Goal: Communication & Community: Share content

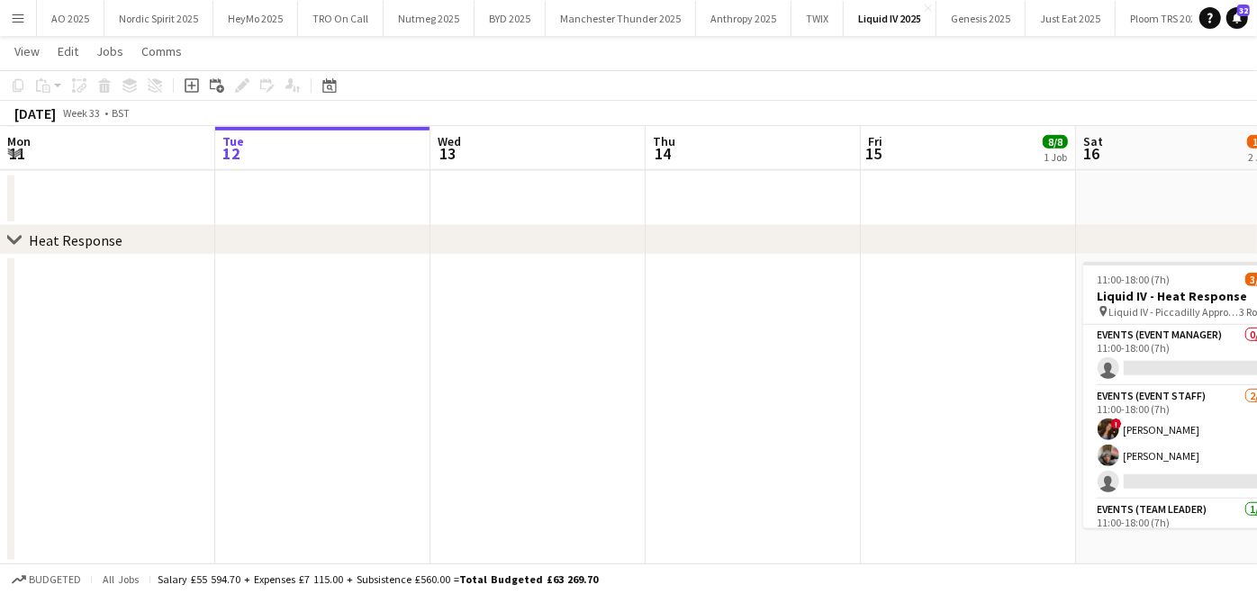
scroll to position [32, 0]
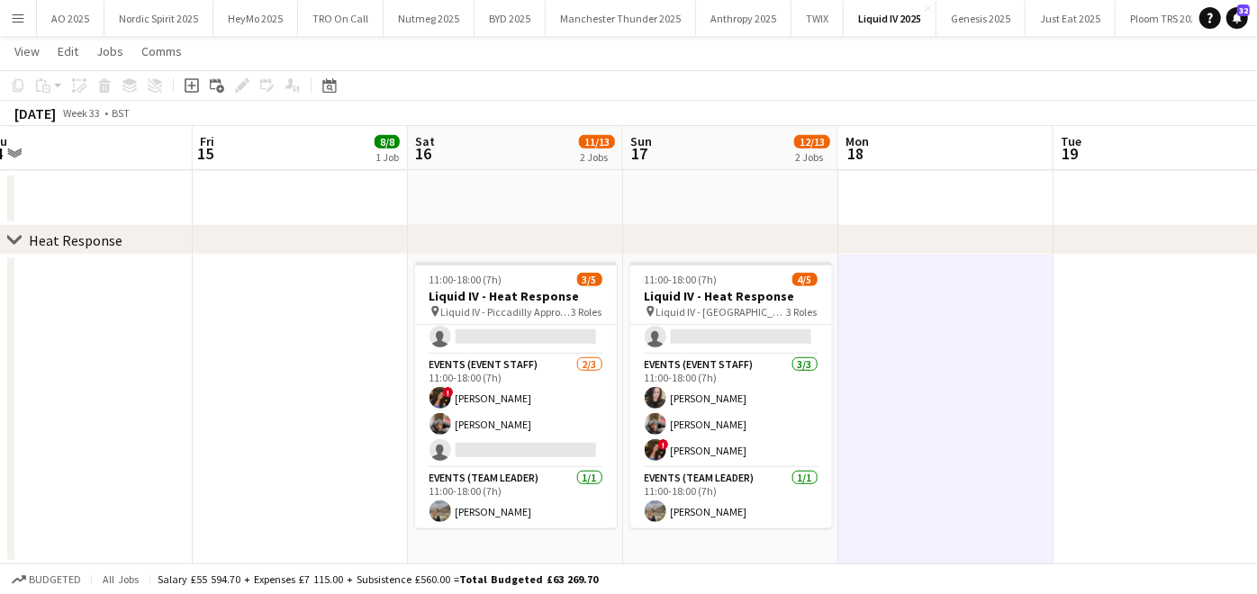
drag, startPoint x: 0, startPoint y: 0, endPoint x: 7, endPoint y: 14, distance: 16.1
click at [7, 14] on button "Menu" at bounding box center [18, 18] width 36 height 36
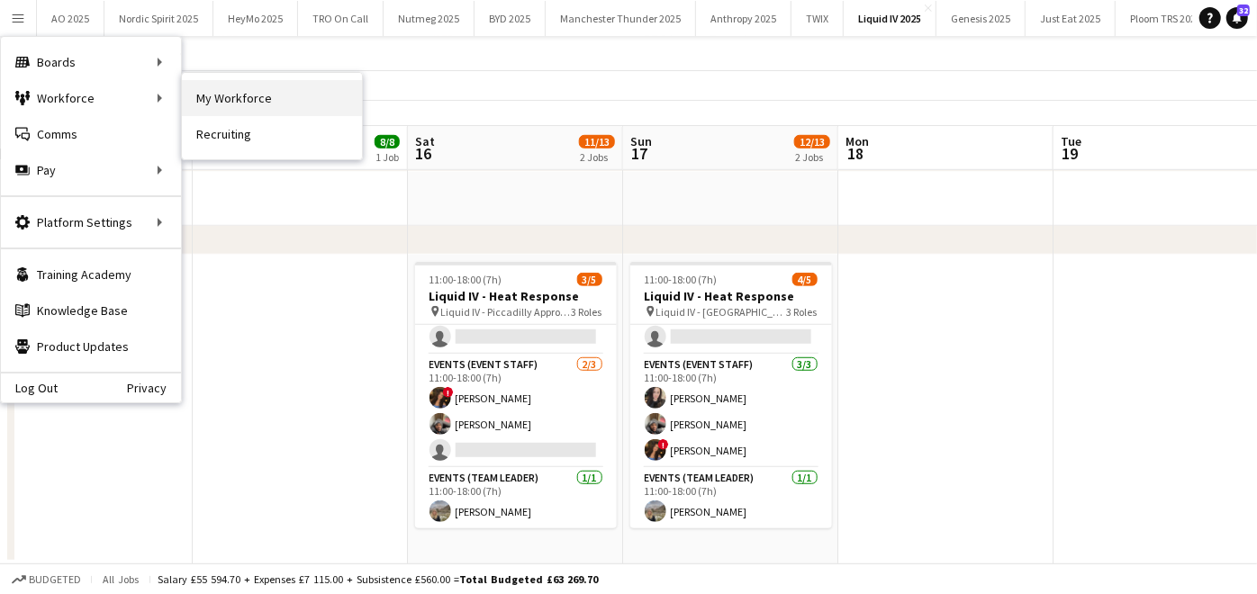
click at [187, 90] on link "My Workforce" at bounding box center [272, 98] width 180 height 36
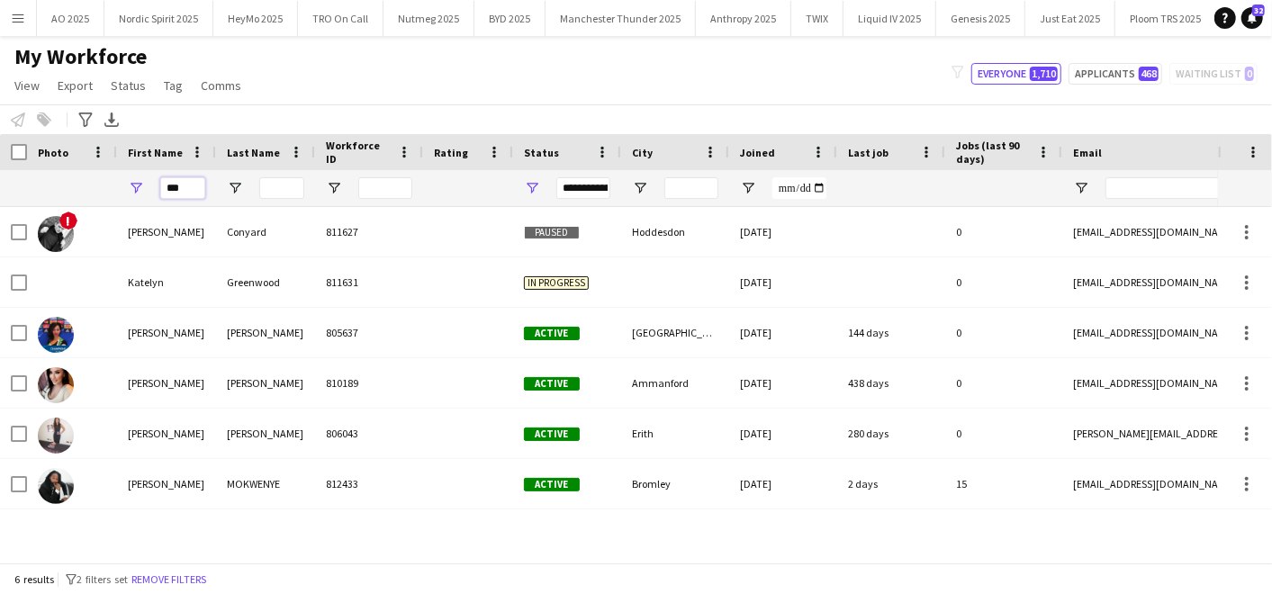
drag, startPoint x: 192, startPoint y: 190, endPoint x: 72, endPoint y: 179, distance: 120.2
click at [72, 179] on div "***" at bounding box center [976, 188] width 1952 height 36
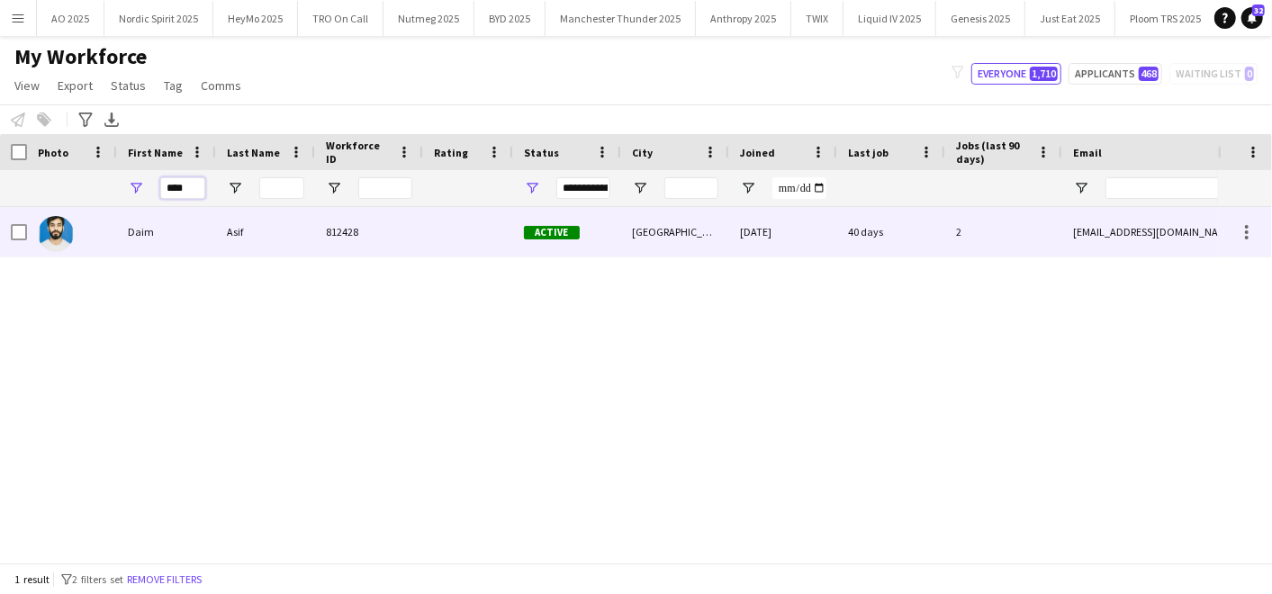
type input "****"
click at [172, 242] on div "Daim" at bounding box center [166, 232] width 99 height 50
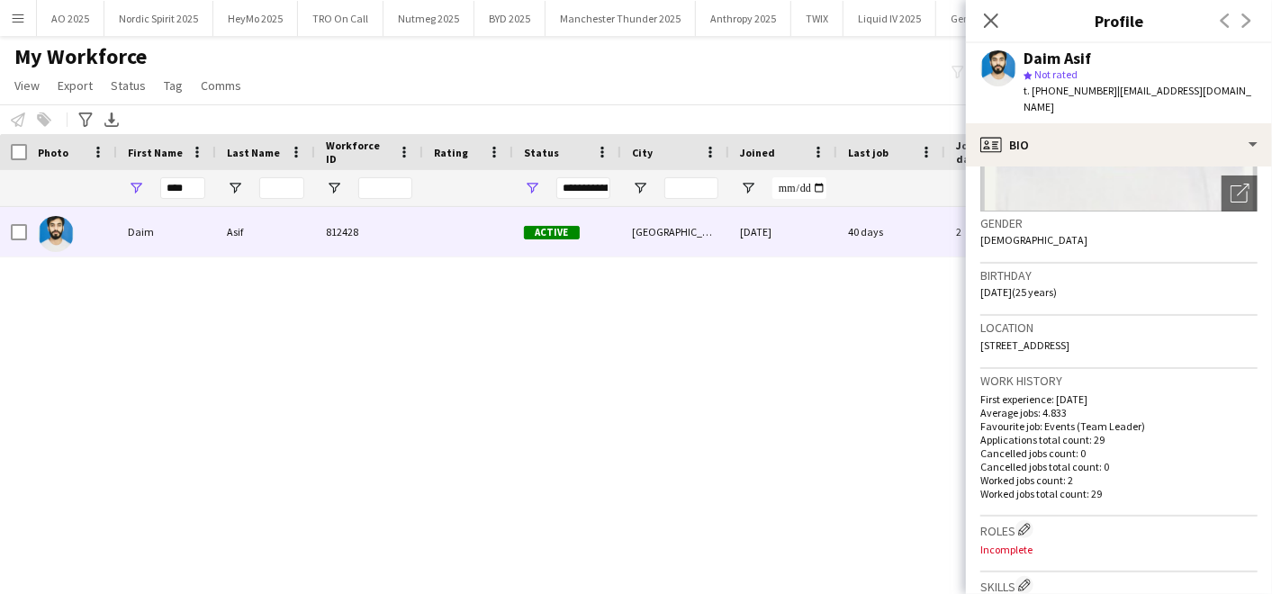
scroll to position [241, 0]
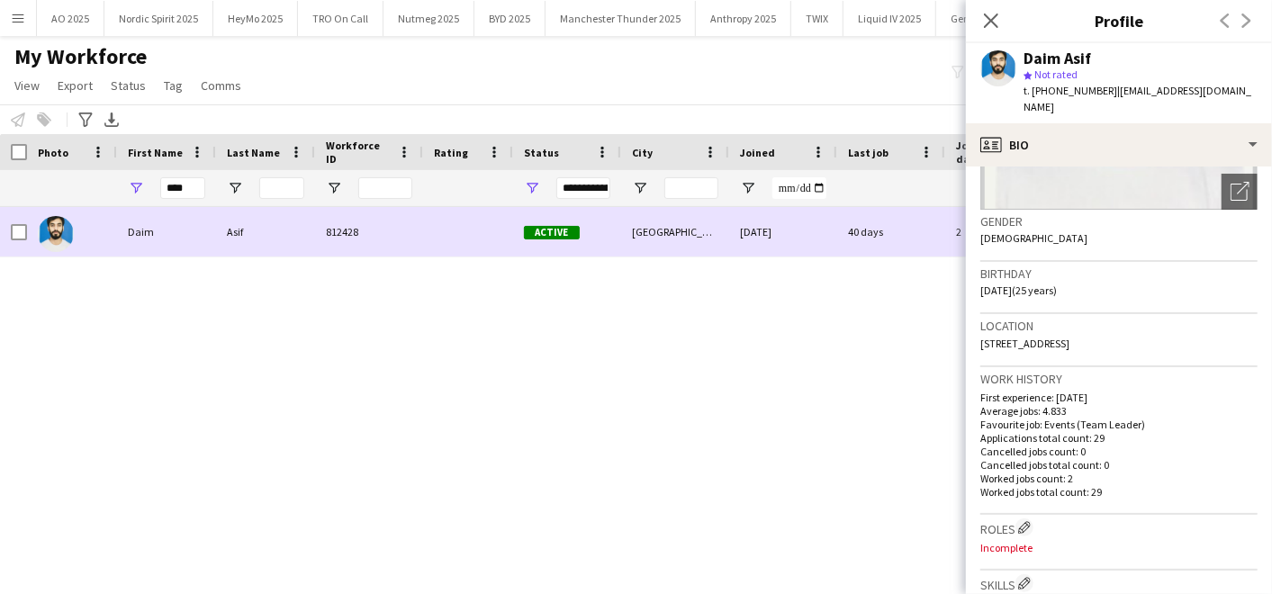
click at [594, 212] on div "Active" at bounding box center [567, 232] width 108 height 50
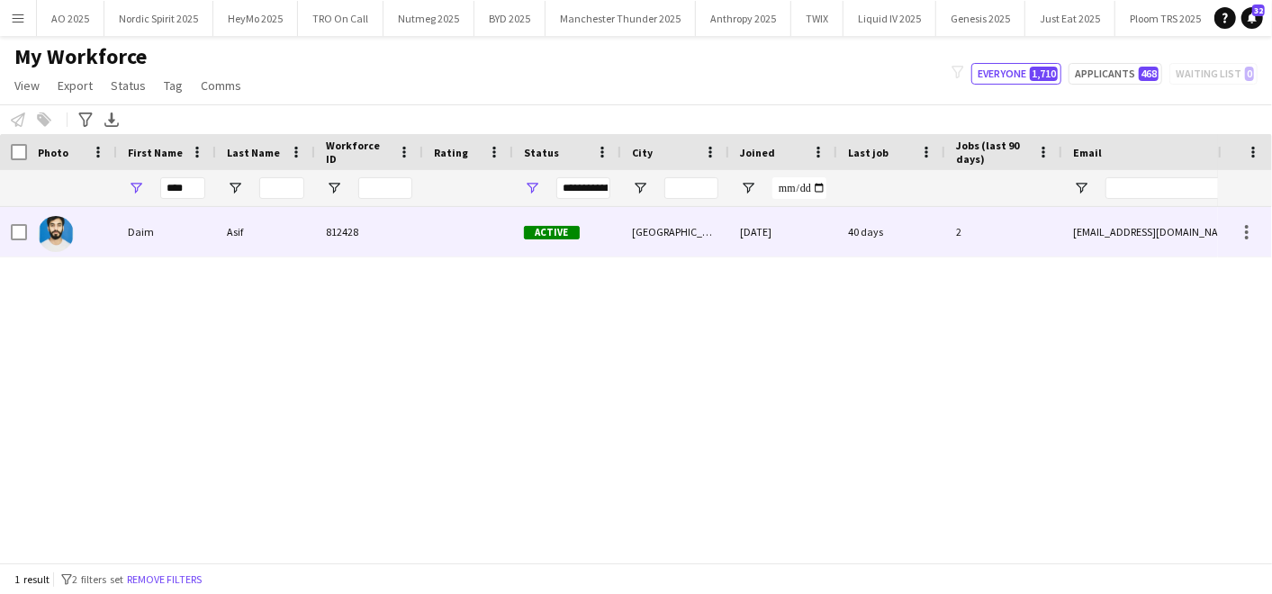
click at [1026, 247] on div "2" at bounding box center [1003, 232] width 117 height 50
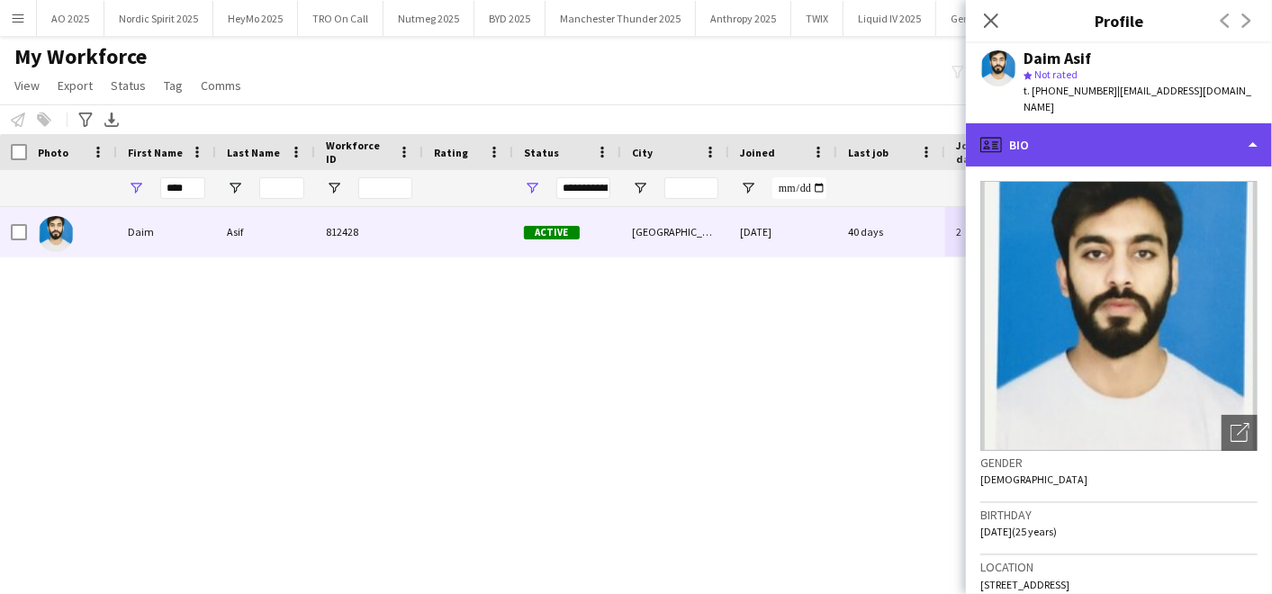
click at [1237, 123] on div "profile Bio" at bounding box center [1119, 144] width 306 height 43
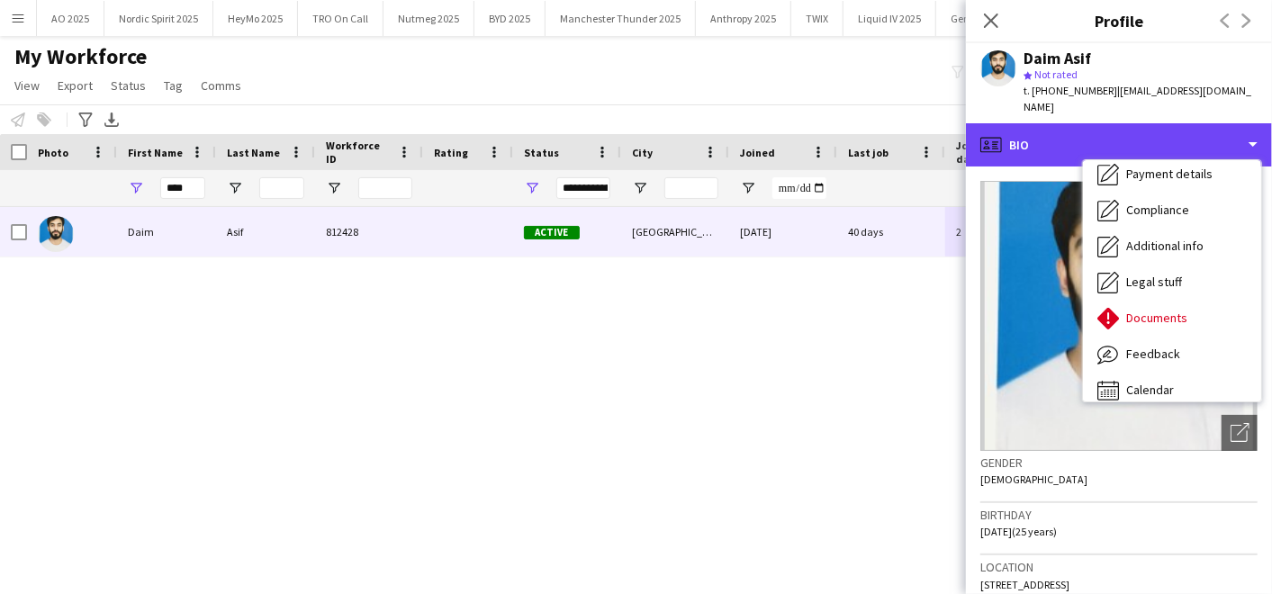
scroll to position [240, 0]
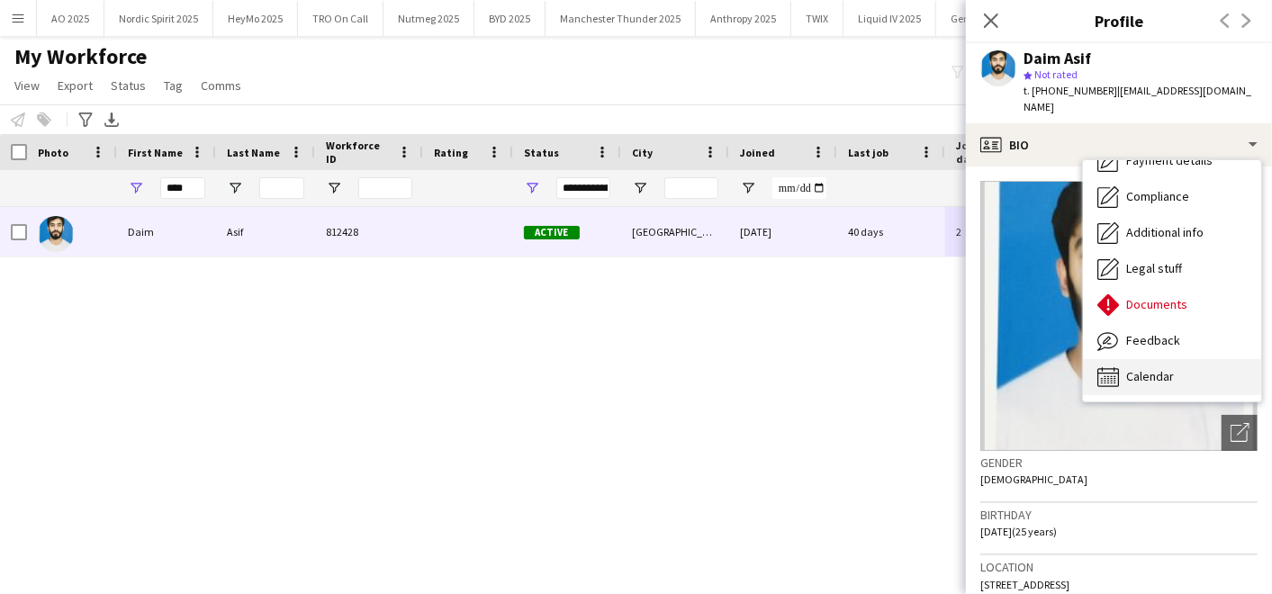
click at [1142, 359] on div "Calendar Calendar" at bounding box center [1172, 377] width 178 height 36
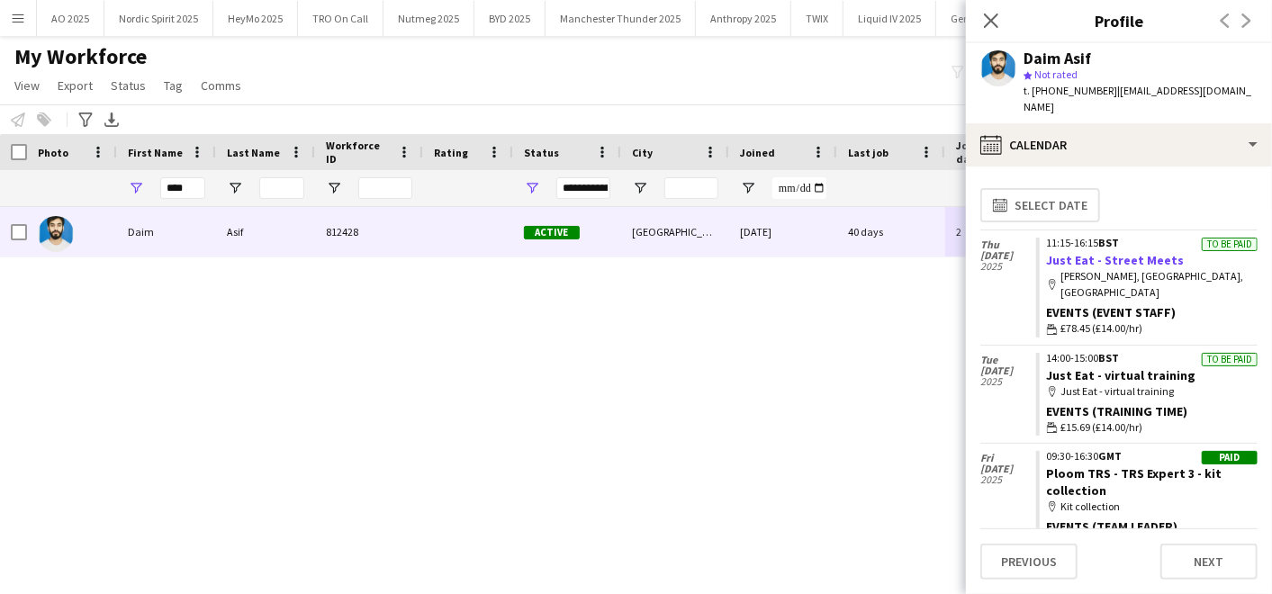
click at [1060, 252] on link "Just Eat - Street Meets" at bounding box center [1116, 260] width 138 height 16
drag, startPoint x: 136, startPoint y: 328, endPoint x: 77, endPoint y: 176, distance: 162.5
click at [77, 176] on div "Workforce Details Photo First Name" at bounding box center [636, 348] width 1272 height 429
drag, startPoint x: 185, startPoint y: 192, endPoint x: 121, endPoint y: 177, distance: 66.4
click at [121, 177] on div "****" at bounding box center [166, 188] width 99 height 36
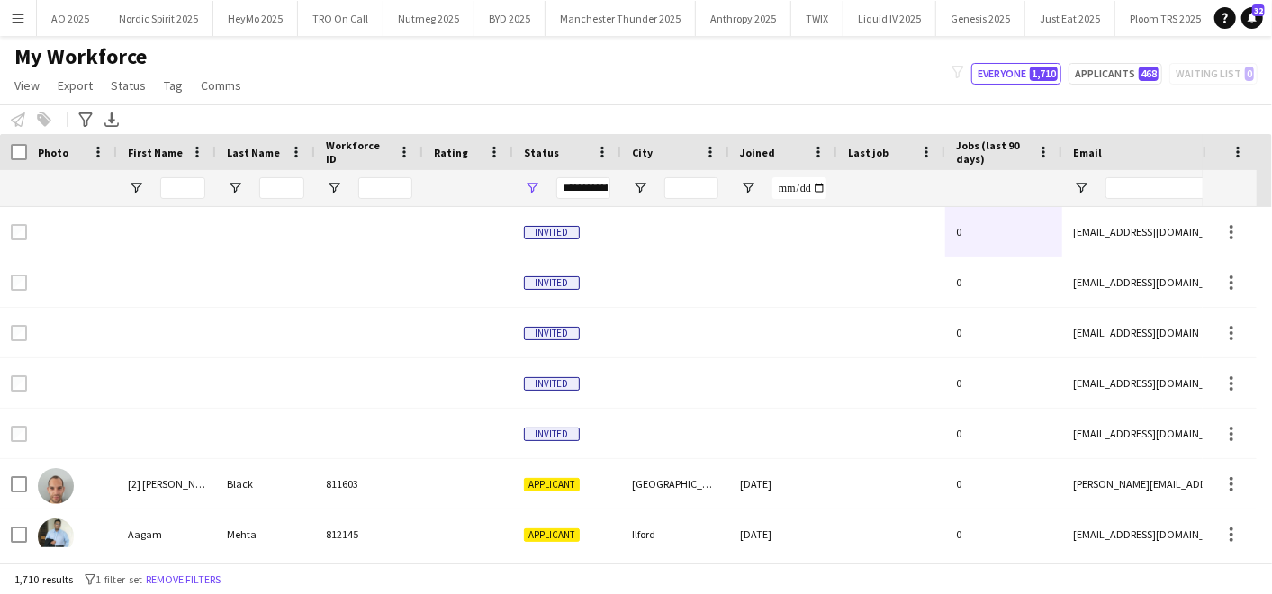
click at [2, 17] on button "Menu" at bounding box center [18, 18] width 36 height 36
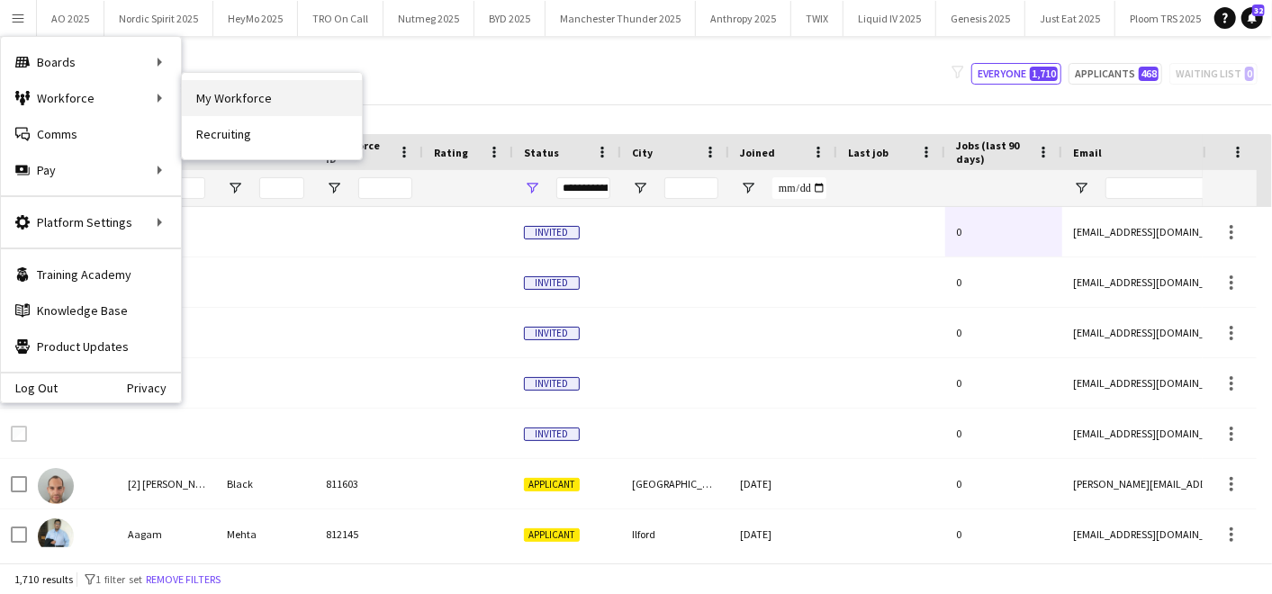
click at [207, 93] on link "My Workforce" at bounding box center [272, 98] width 180 height 36
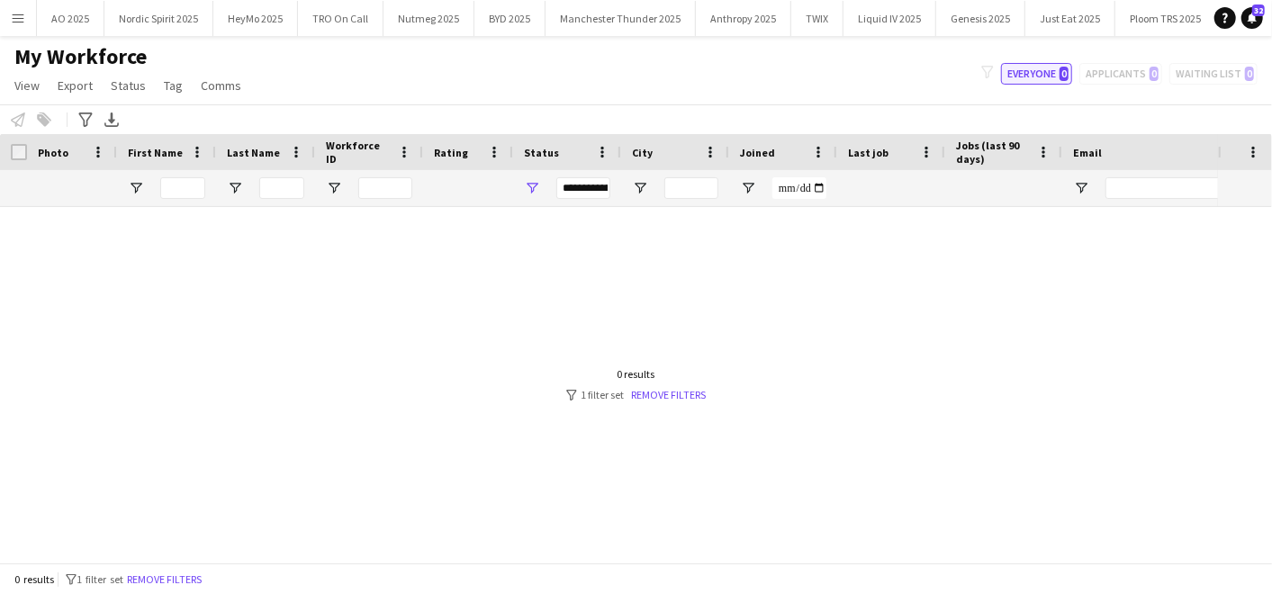
click at [1040, 79] on button "Everyone 0" at bounding box center [1036, 74] width 71 height 22
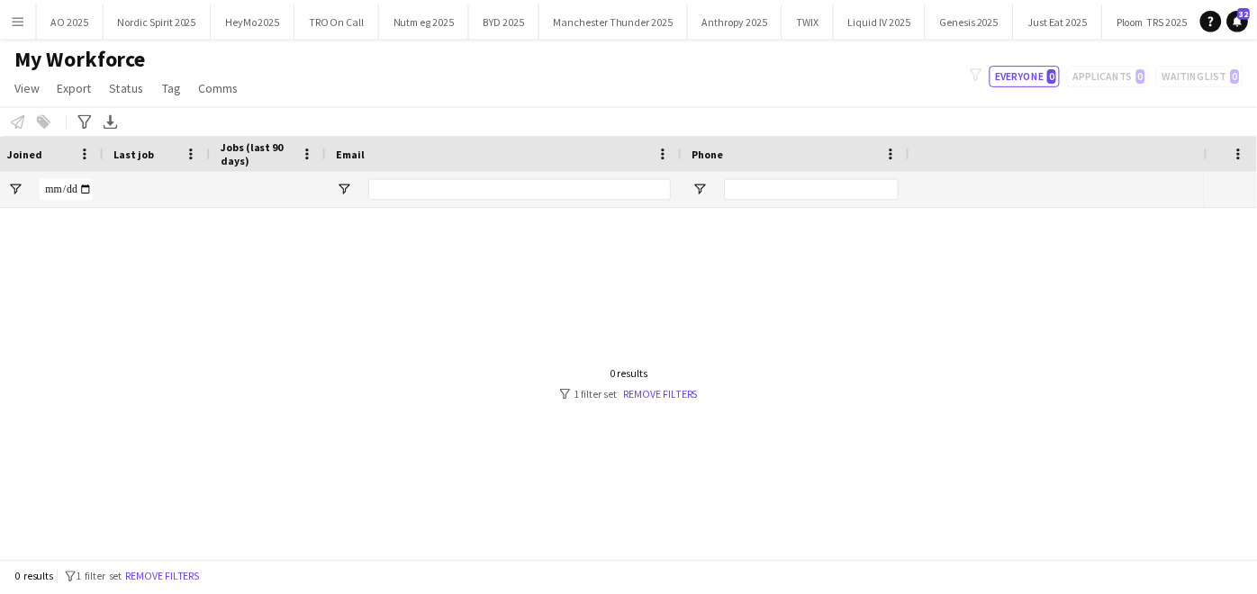
scroll to position [0, 0]
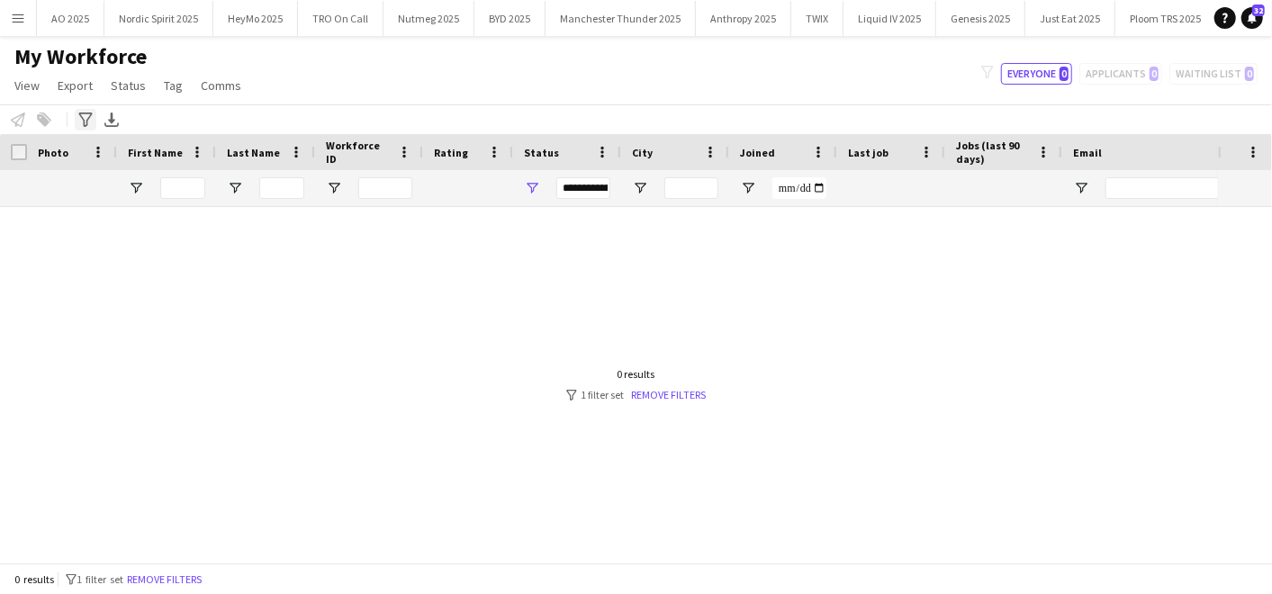
click at [75, 117] on div "Advanced filters" at bounding box center [86, 120] width 22 height 22
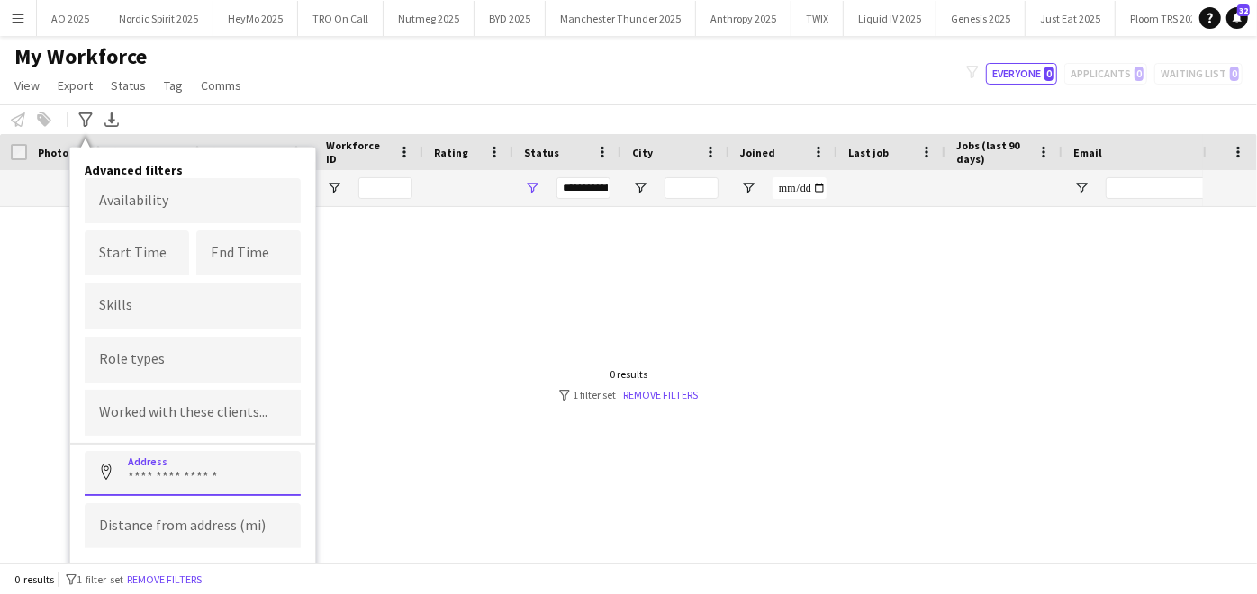
click at [183, 490] on input at bounding box center [193, 473] width 216 height 45
click at [694, 400] on link "Remove filters" at bounding box center [661, 395] width 75 height 14
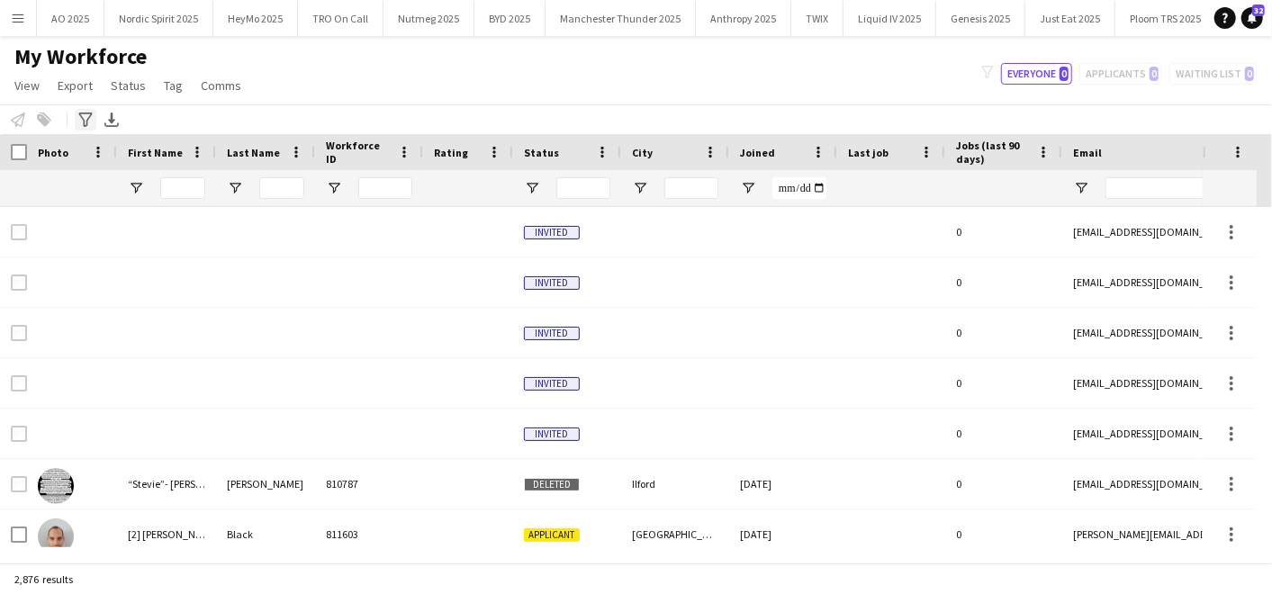
click at [86, 117] on icon "Advanced filters" at bounding box center [85, 120] width 14 height 14
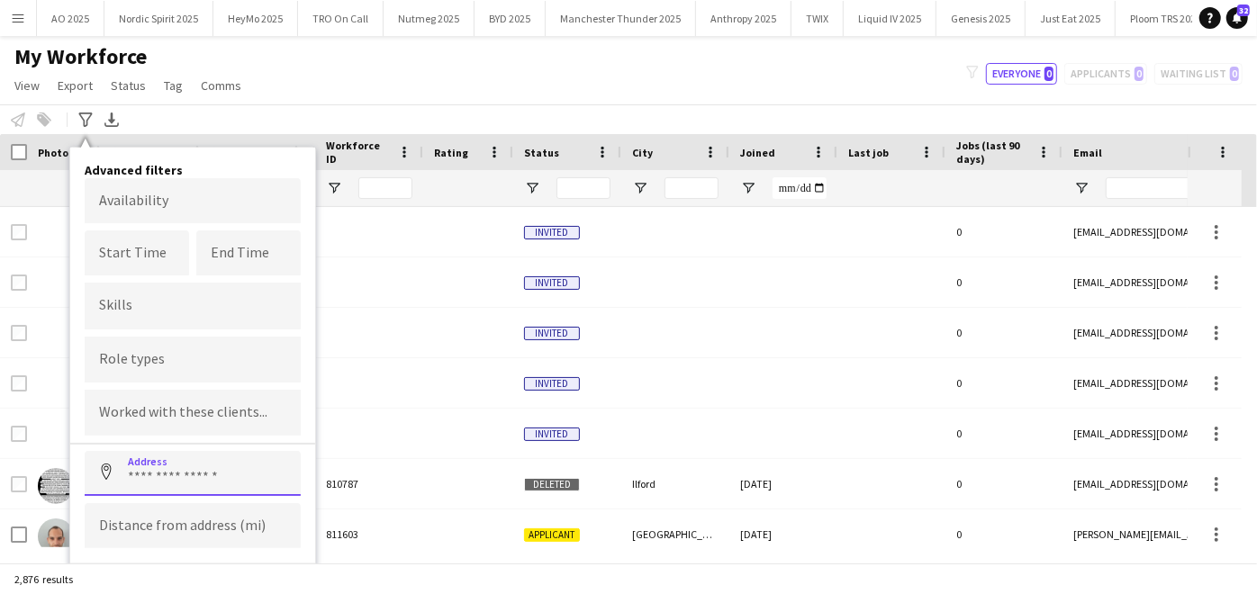
click at [154, 468] on input at bounding box center [193, 473] width 216 height 45
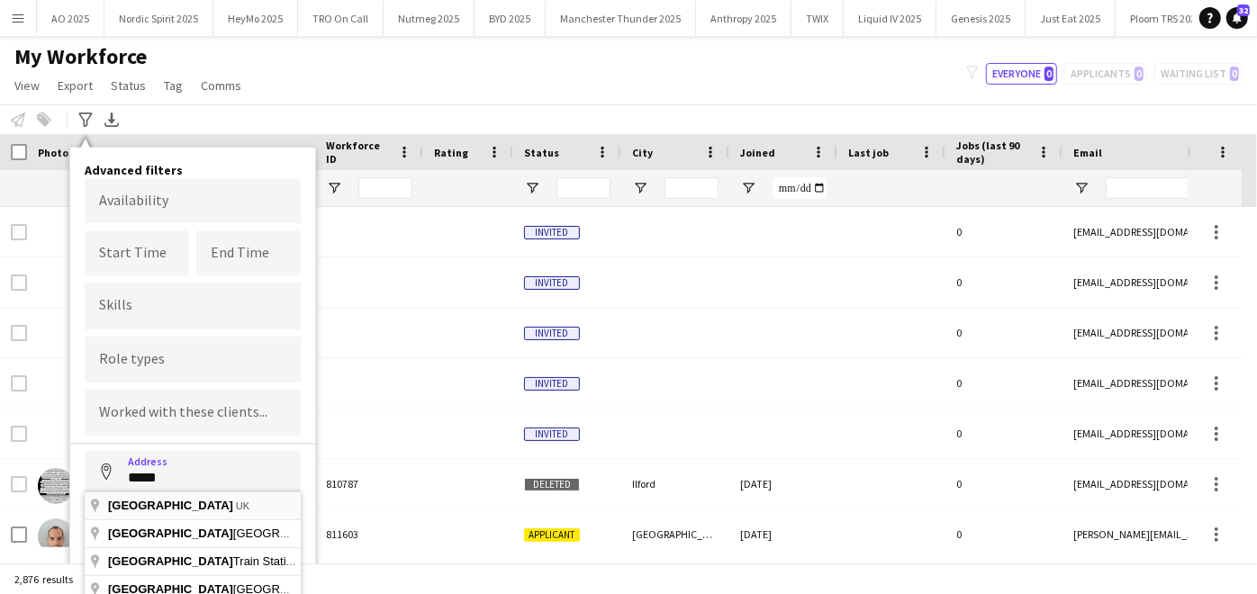
type input "*********"
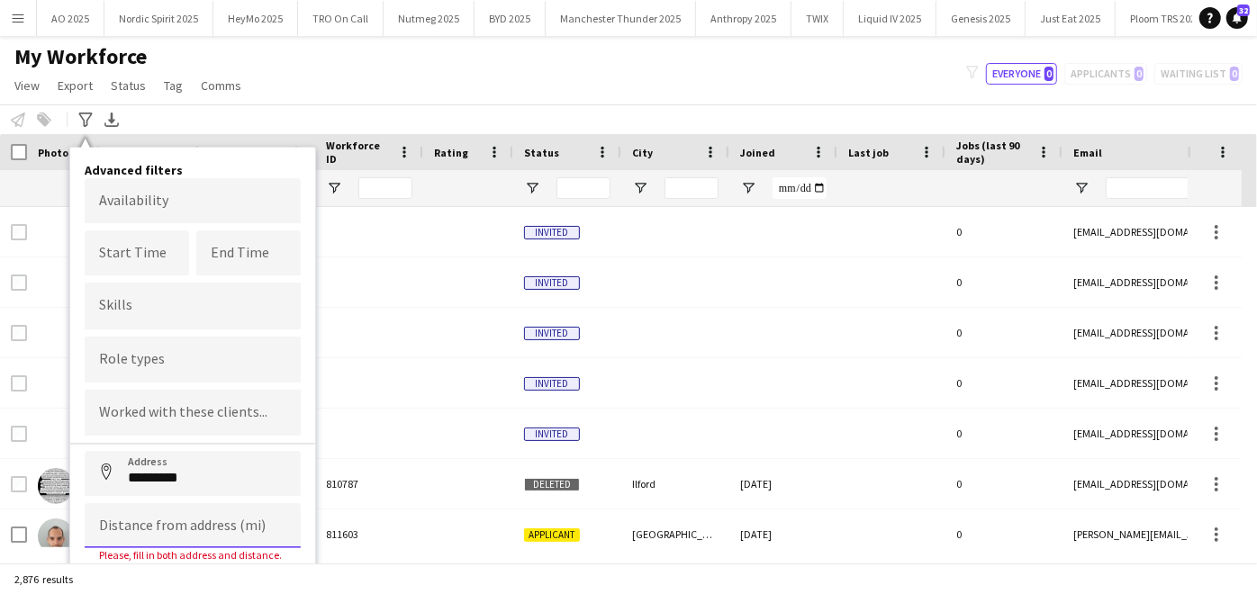
click at [151, 510] on input at bounding box center [193, 525] width 216 height 45
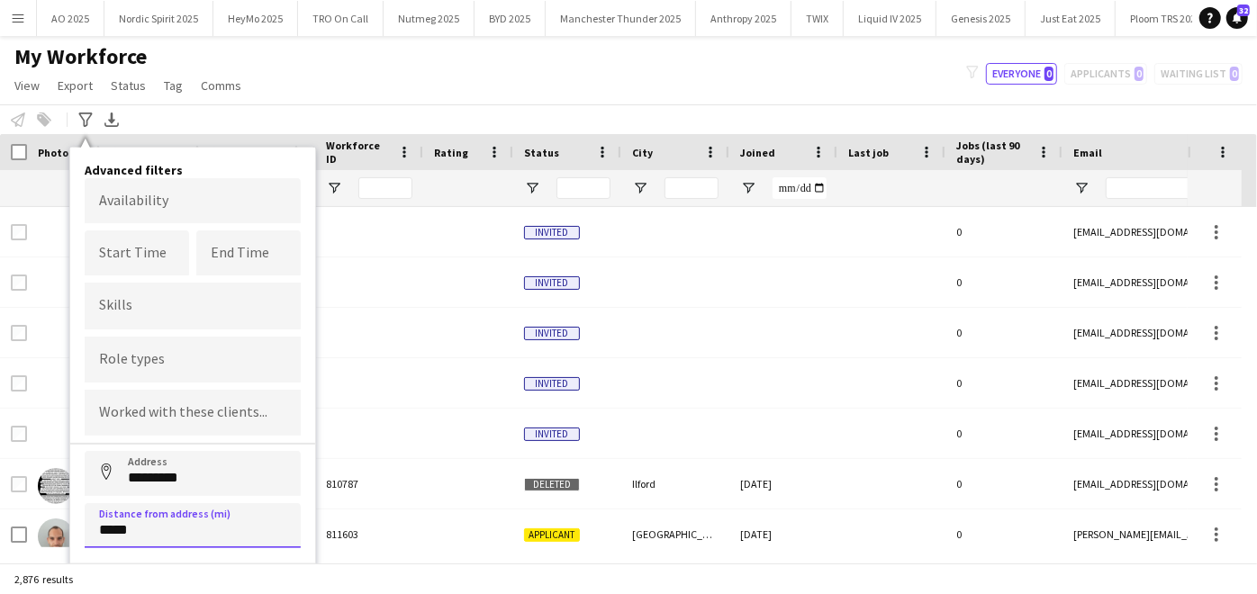
scroll to position [29, 0]
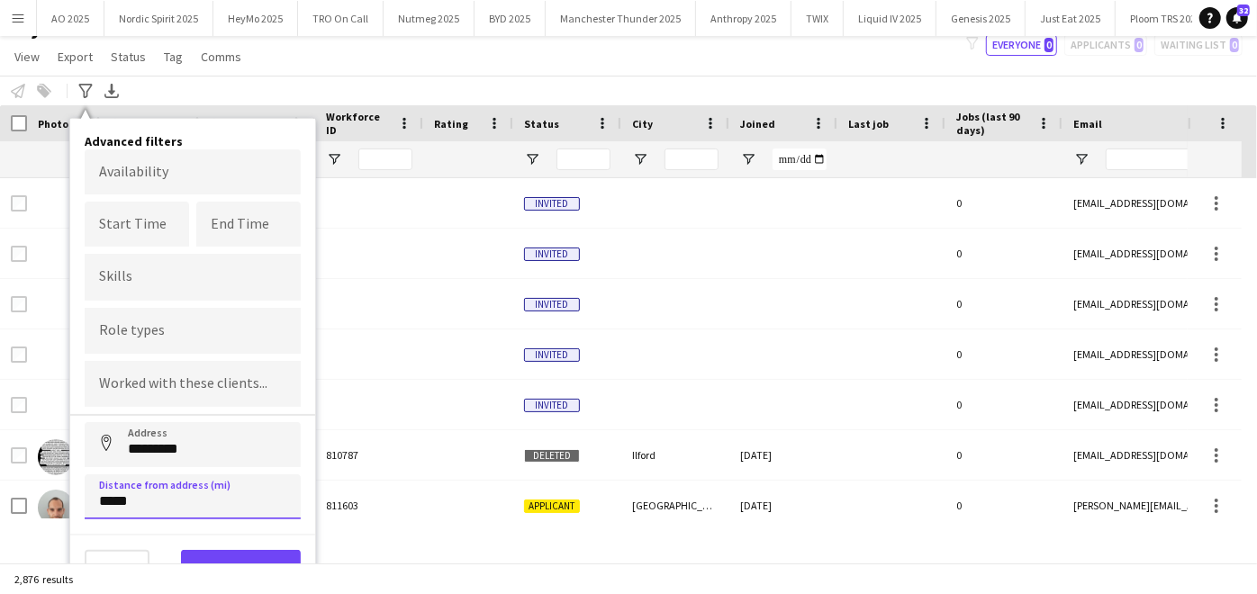
type input "*****"
click at [214, 550] on button "View results" at bounding box center [241, 568] width 120 height 36
type input "**********"
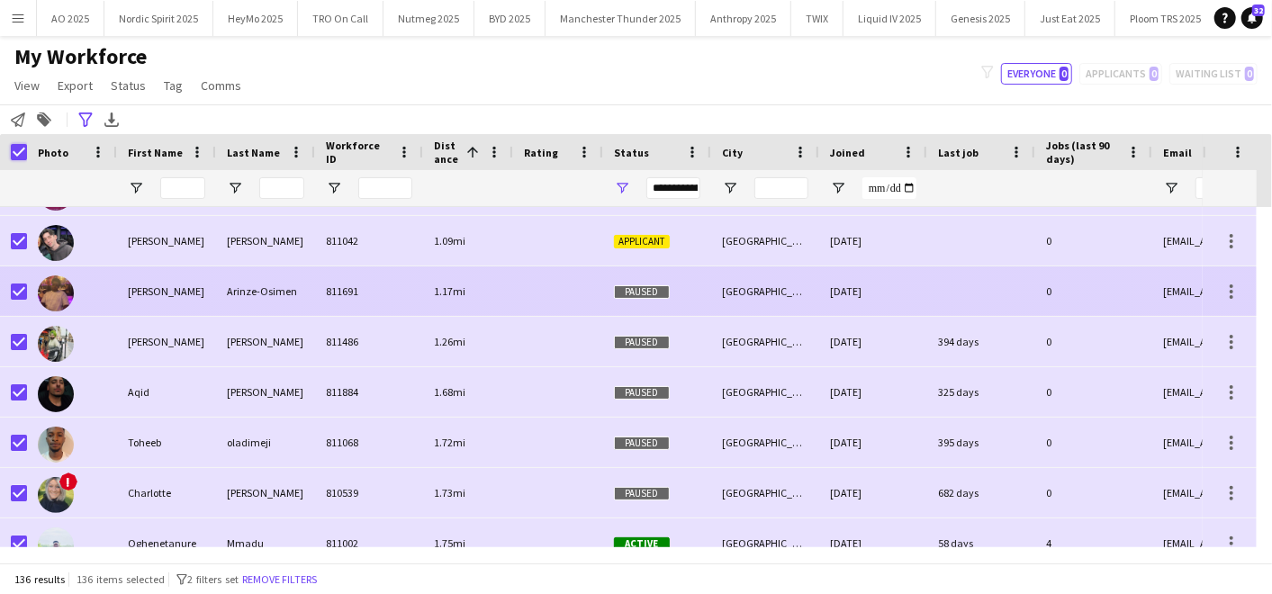
scroll to position [201, 0]
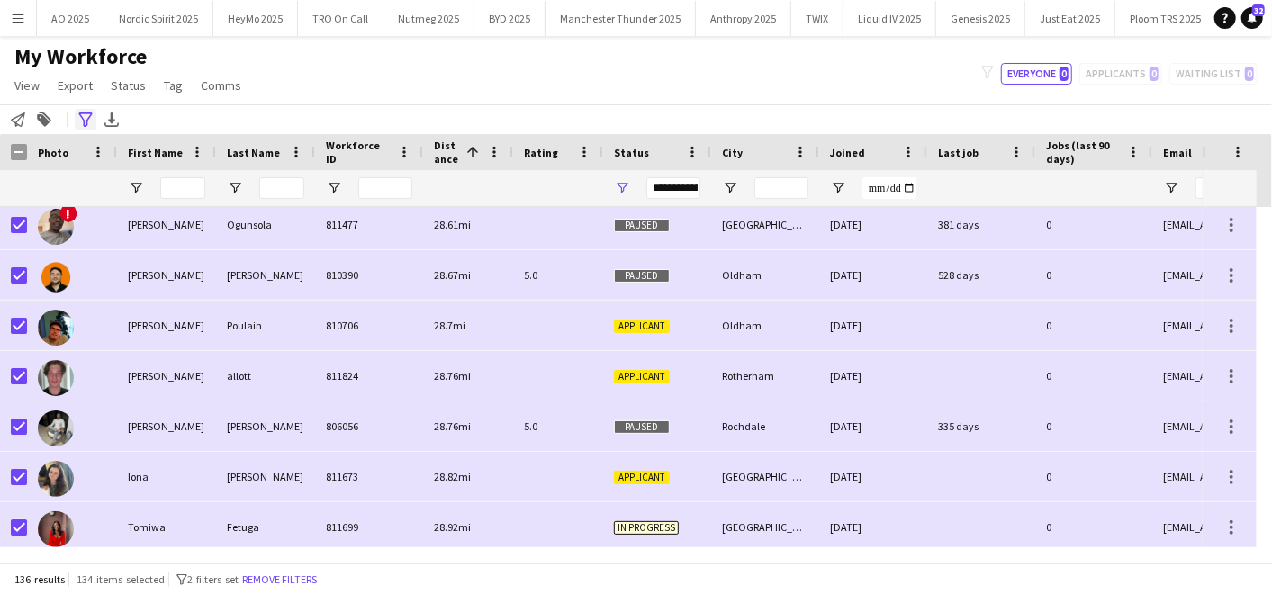
click at [83, 113] on icon "Advanced filters" at bounding box center [85, 120] width 14 height 14
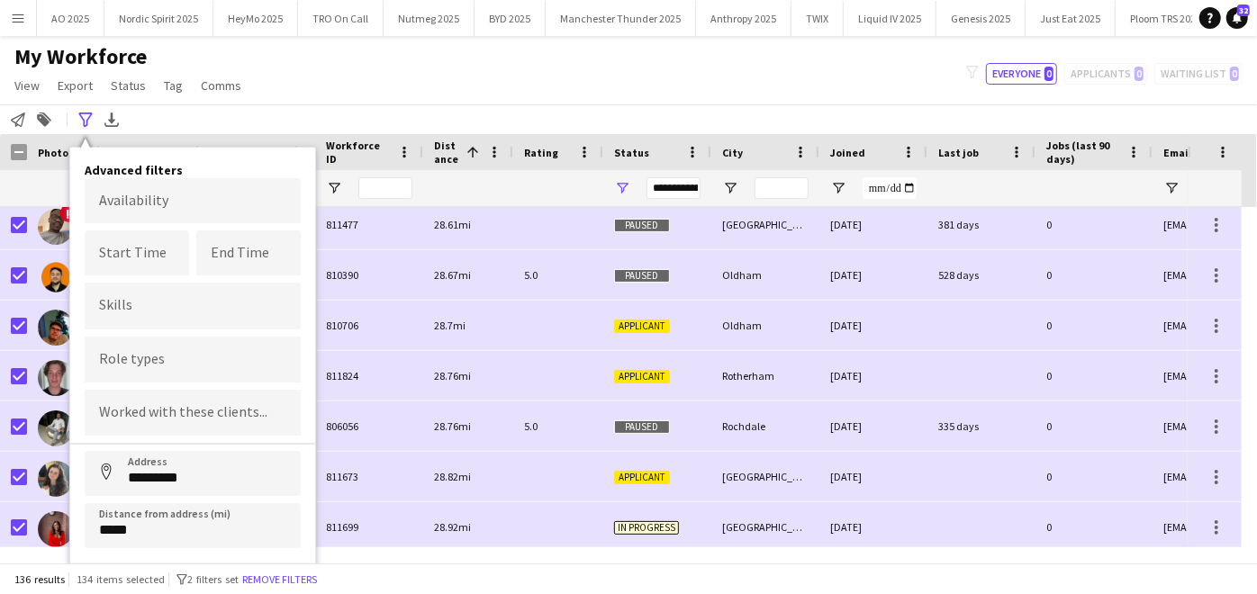
click at [339, 123] on div "Notify workforce Add to tag Search tags magnifier Add tag Advanced filters Adva…" at bounding box center [628, 119] width 1257 height 30
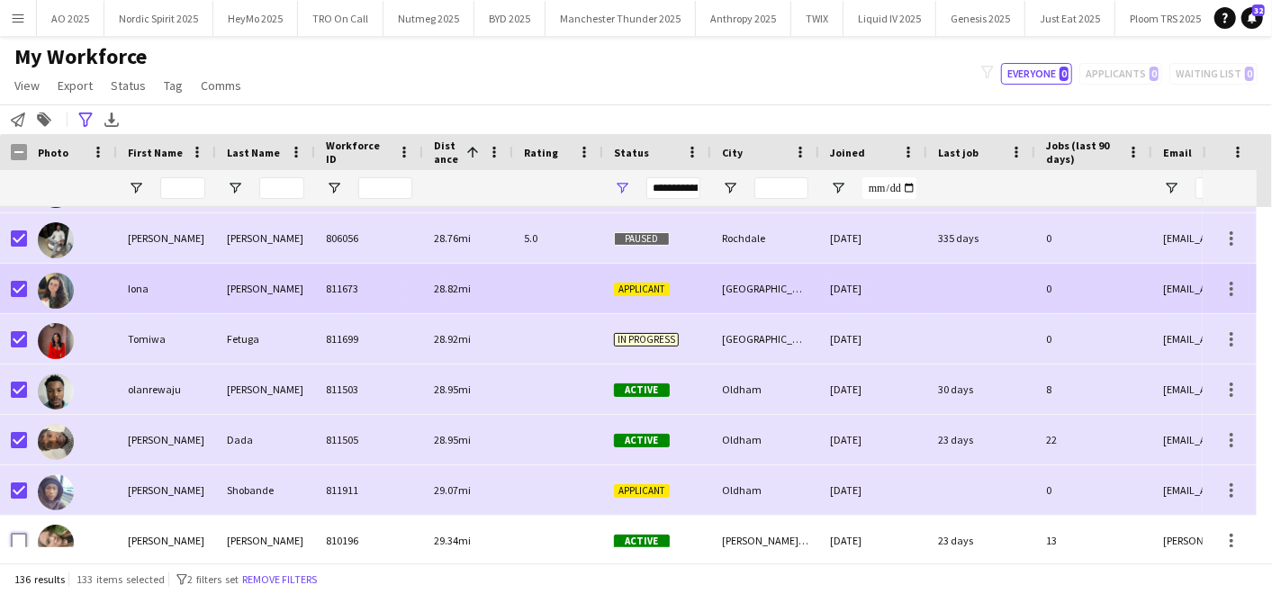
scroll to position [6036, 0]
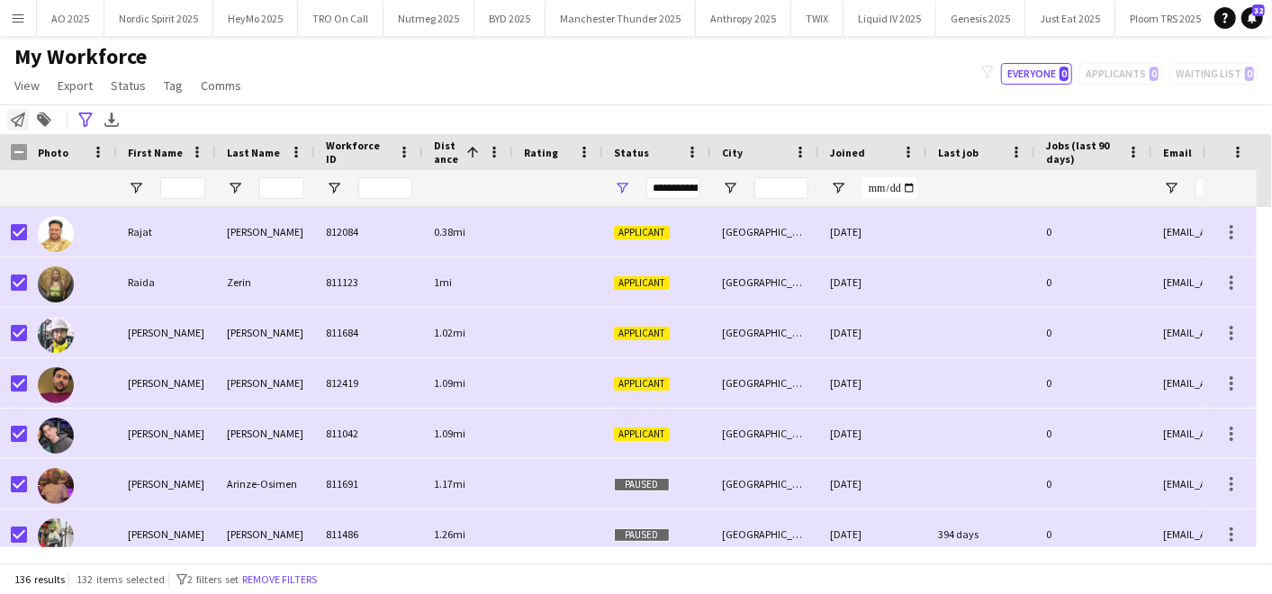
click at [23, 122] on icon at bounding box center [18, 120] width 14 height 14
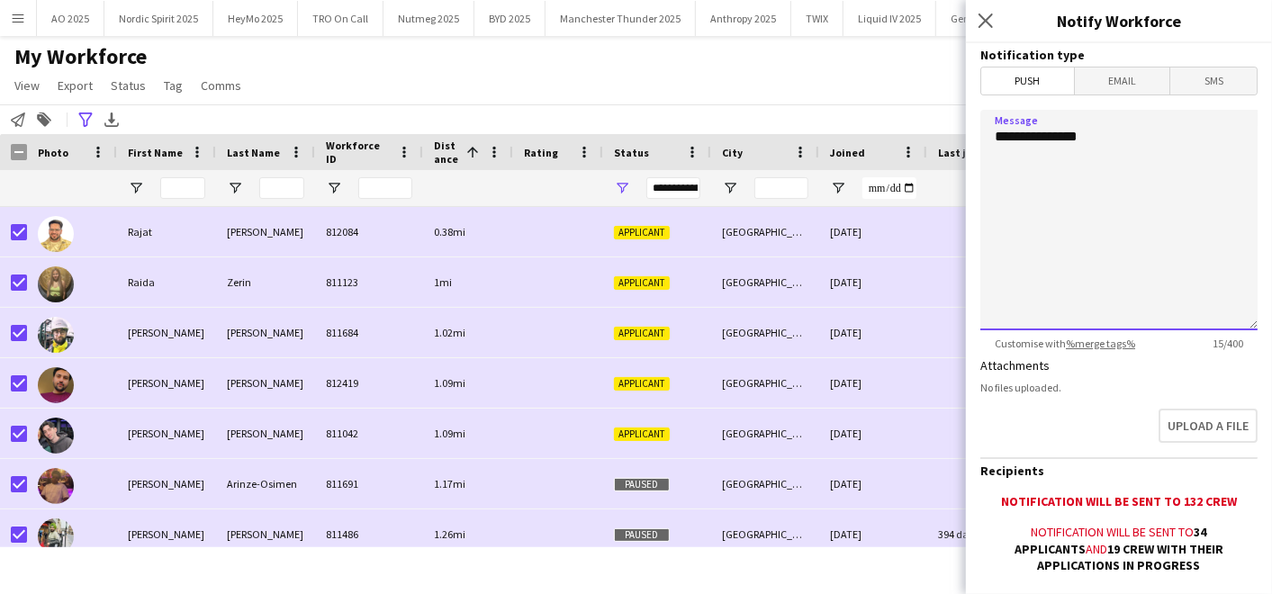
drag, startPoint x: 1124, startPoint y: 140, endPoint x: 875, endPoint y: 173, distance: 250.7
click at [875, 173] on body "Menu Boards Boards Boards All jobs Status Workforce Workforce My Workforce Recr…" at bounding box center [636, 297] width 1272 height 594
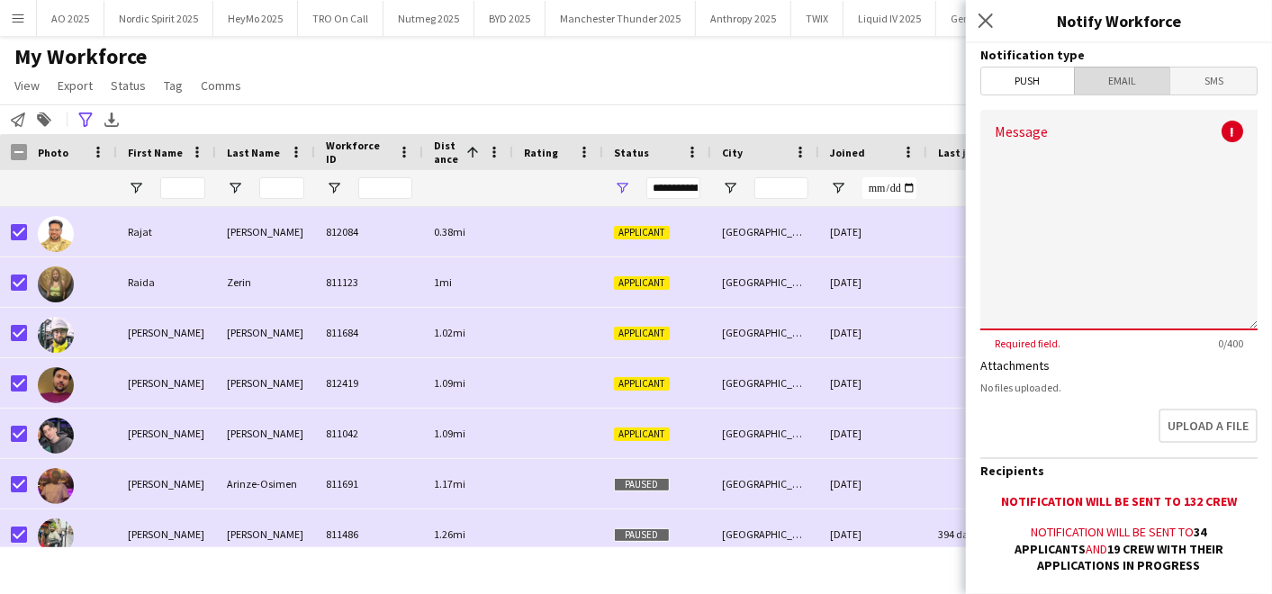
click at [1118, 85] on span "Email" at bounding box center [1122, 81] width 95 height 27
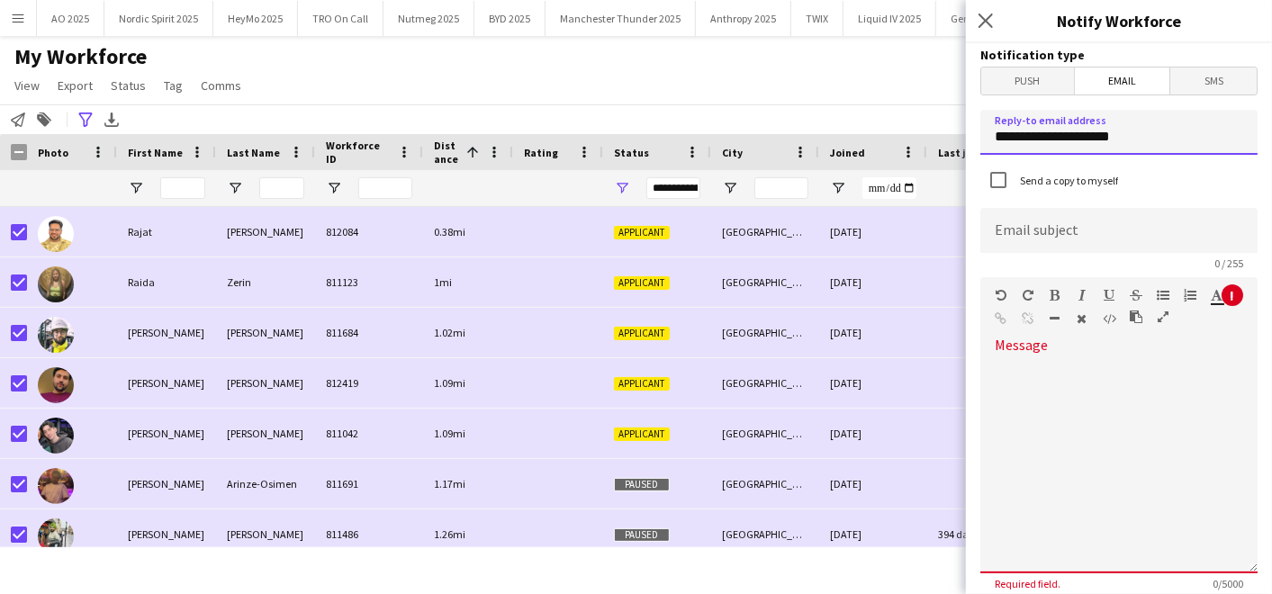
drag, startPoint x: 1098, startPoint y: 131, endPoint x: 822, endPoint y: 78, distance: 280.4
click at [822, 78] on body "Menu Boards Boards Boards All jobs Status Workforce Workforce My Workforce Recr…" at bounding box center [636, 297] width 1272 height 594
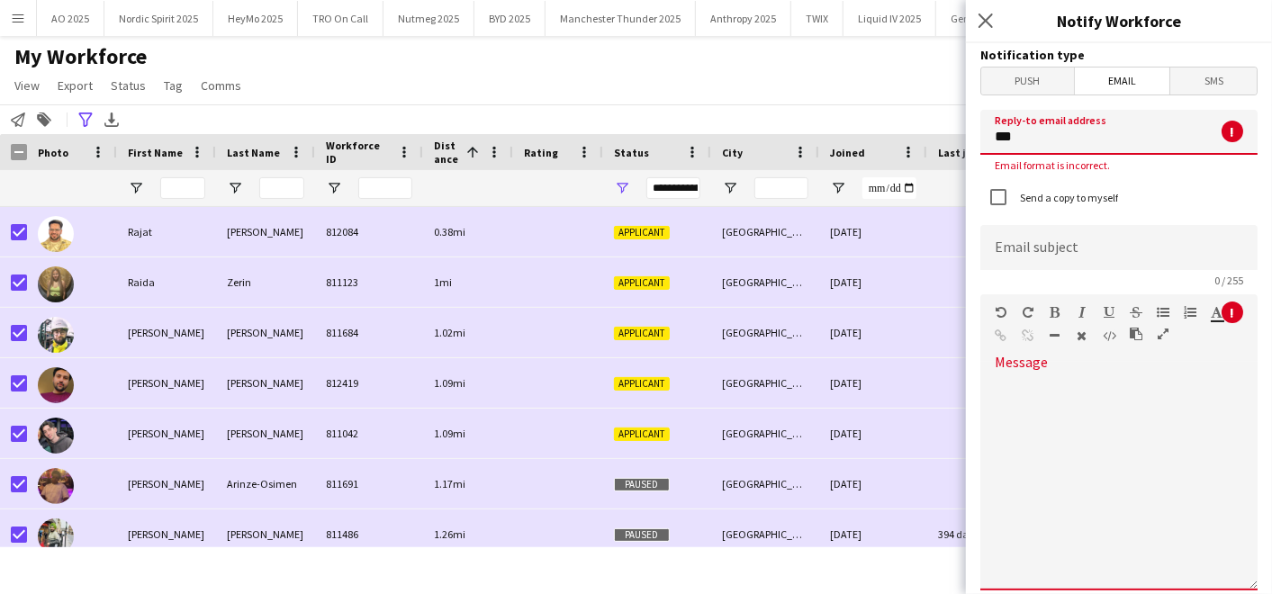
type input "**********"
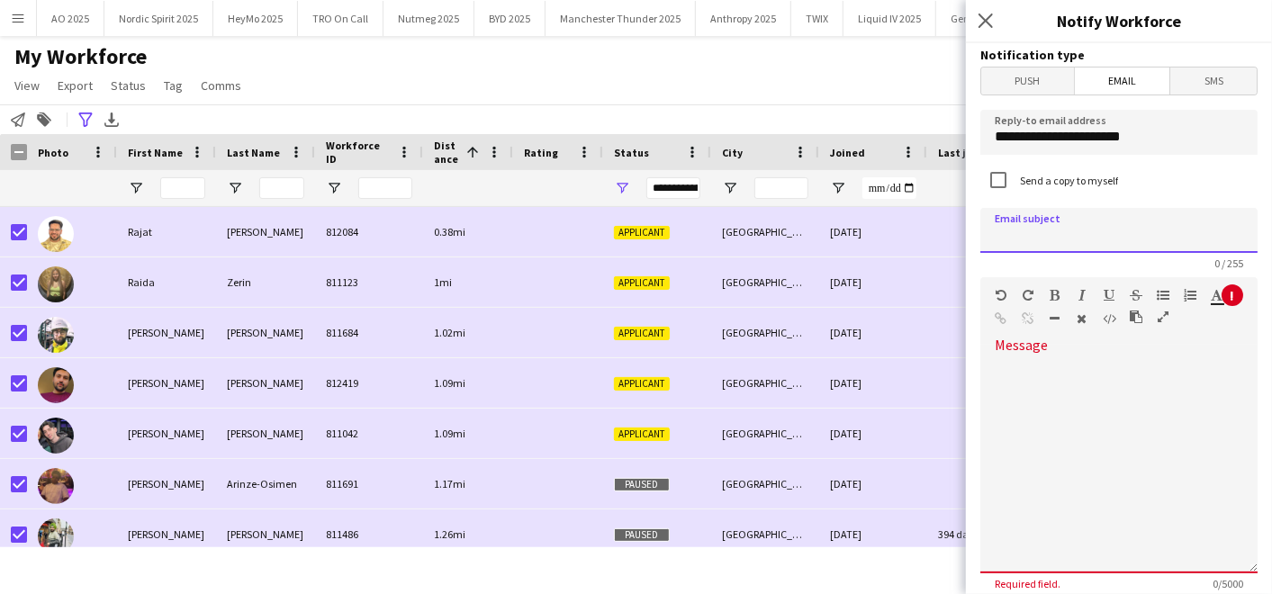
click at [1025, 239] on input at bounding box center [1119, 230] width 277 height 45
type input "*"
type input "**********"
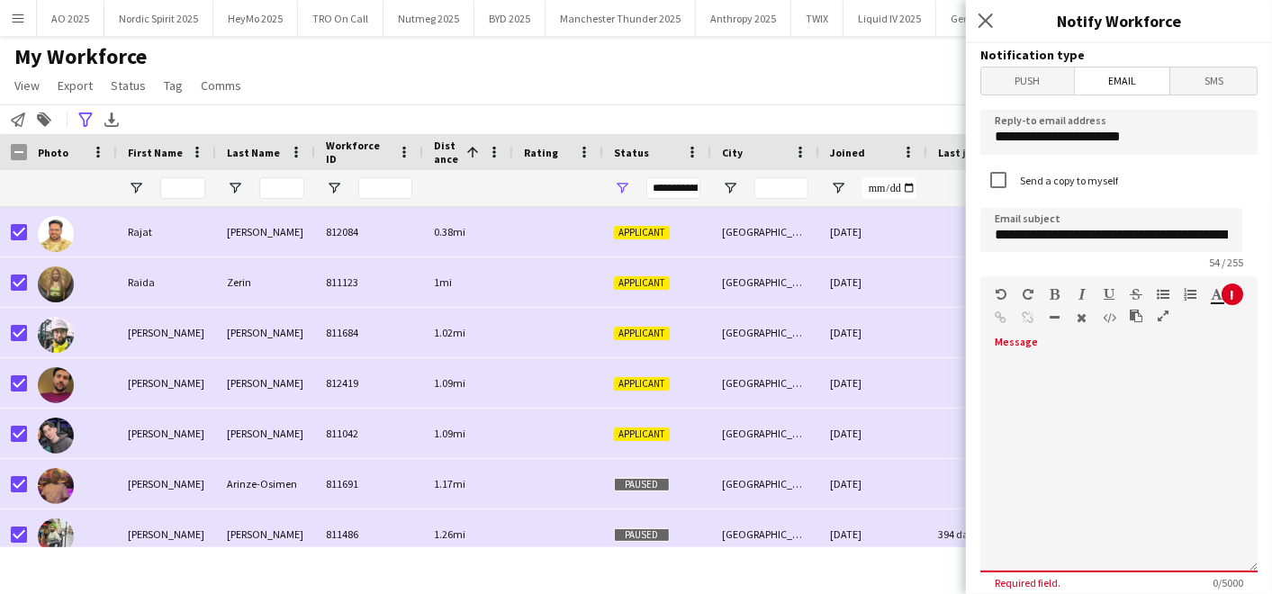
click at [1055, 357] on div at bounding box center [1119, 465] width 277 height 216
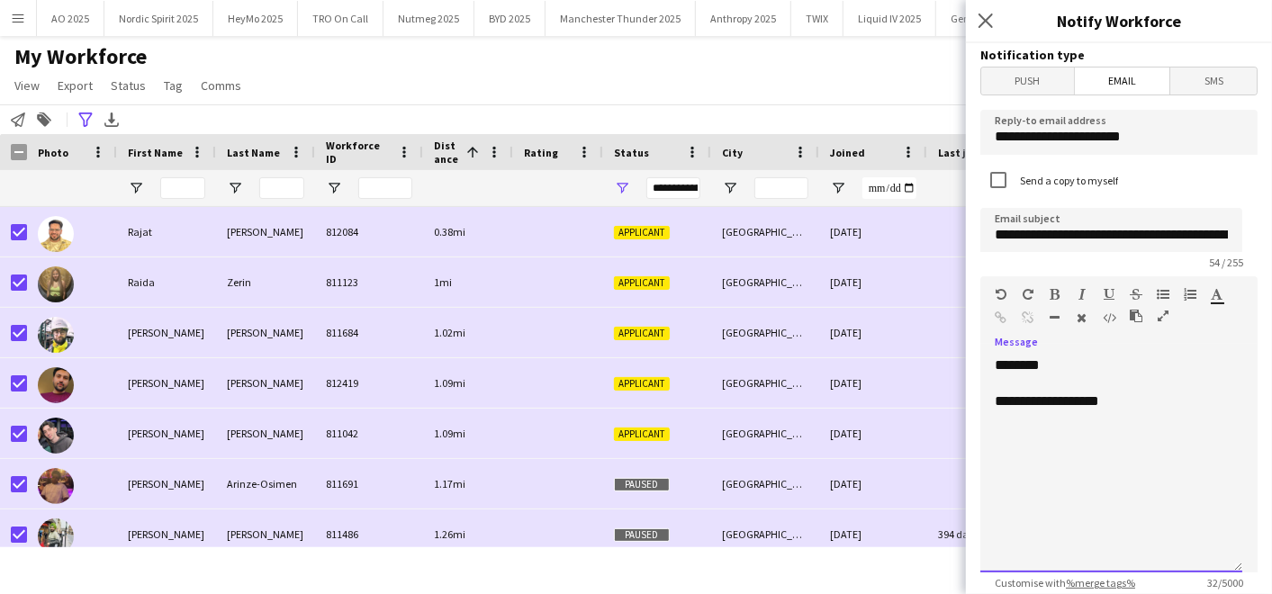
click at [1139, 406] on div "**********" at bounding box center [1111, 402] width 233 height 18
click at [1140, 401] on div "**********" at bounding box center [1111, 402] width 233 height 18
click at [1203, 410] on div "**********" at bounding box center [1112, 465] width 262 height 216
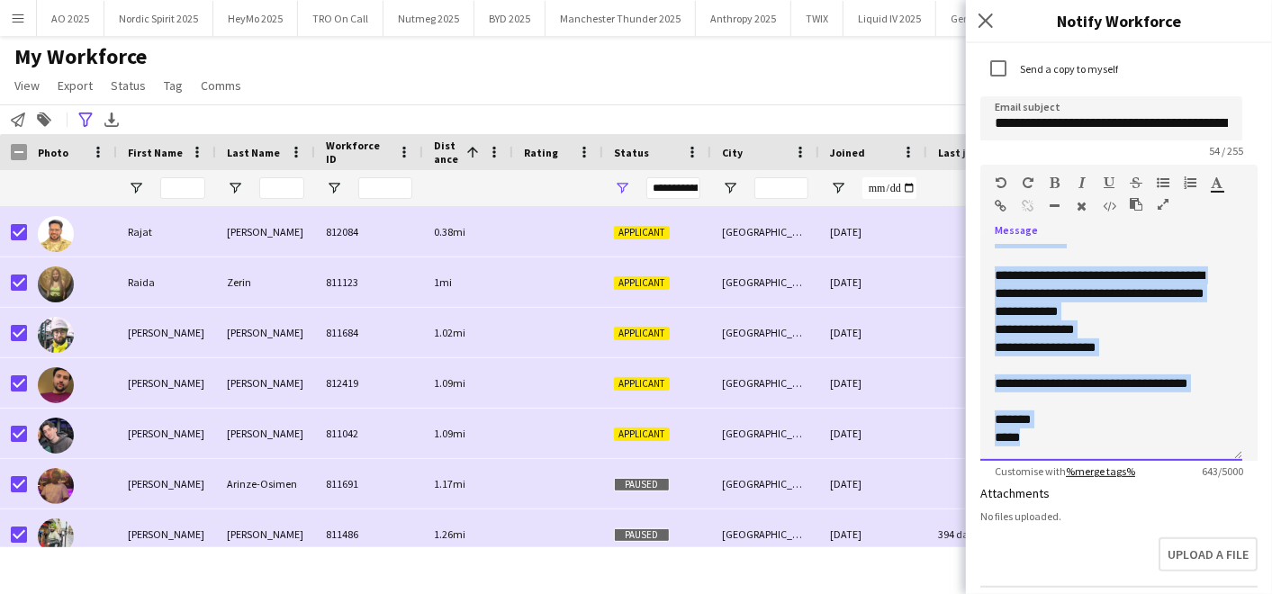
scroll to position [184, 0]
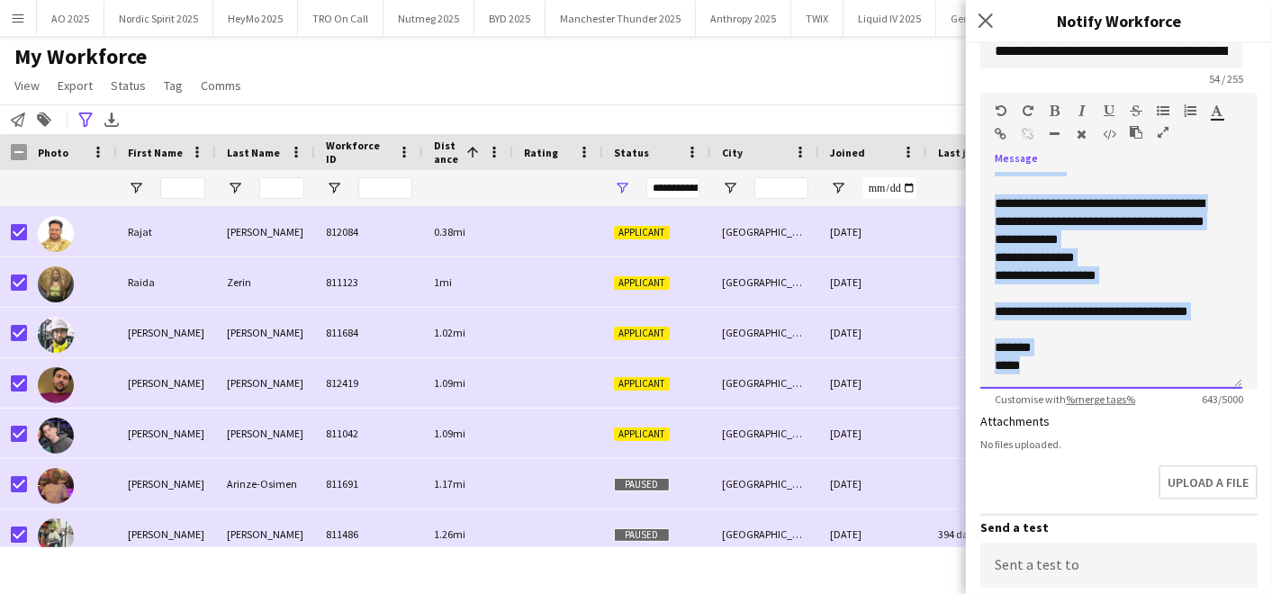
drag, startPoint x: 997, startPoint y: 365, endPoint x: 1093, endPoint y: 365, distance: 96.3
click at [1093, 365] on div "**********" at bounding box center [1112, 281] width 262 height 216
copy div "**********"
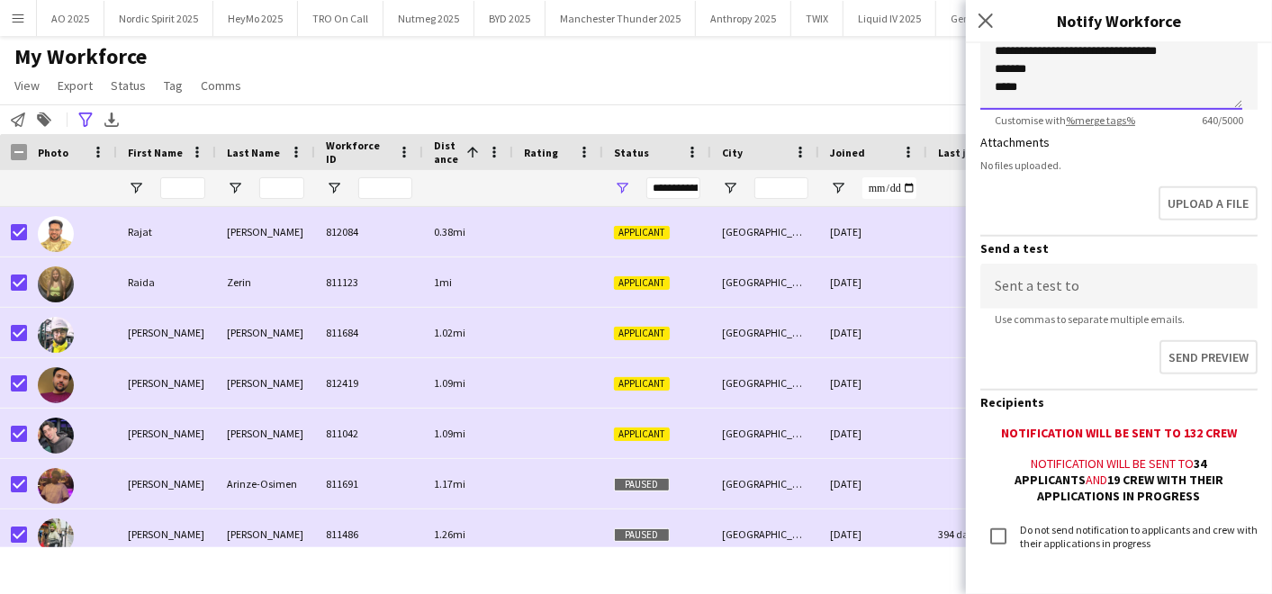
scroll to position [554, 0]
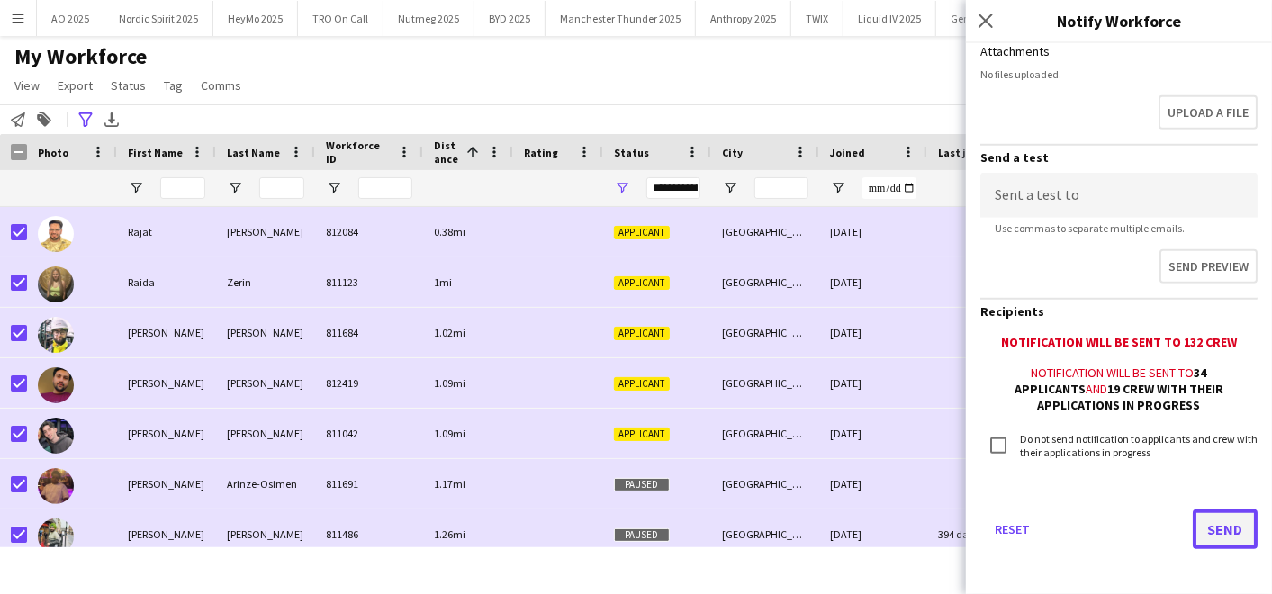
click at [1211, 513] on button "Send" at bounding box center [1225, 530] width 65 height 40
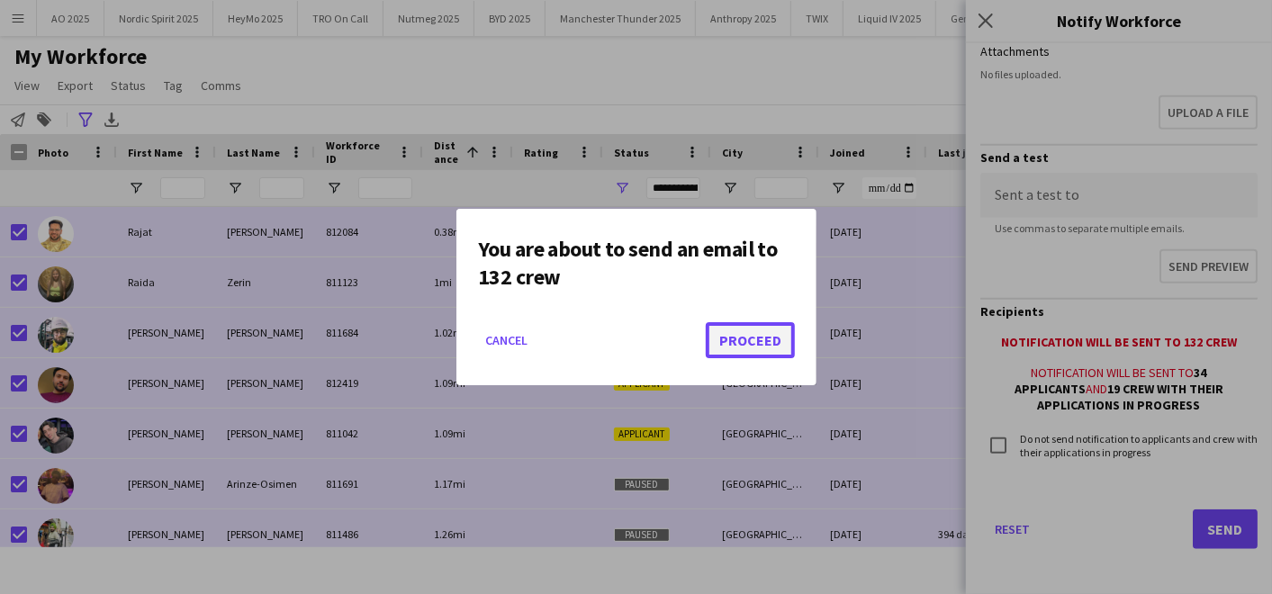
click at [756, 334] on button "Proceed" at bounding box center [750, 340] width 89 height 36
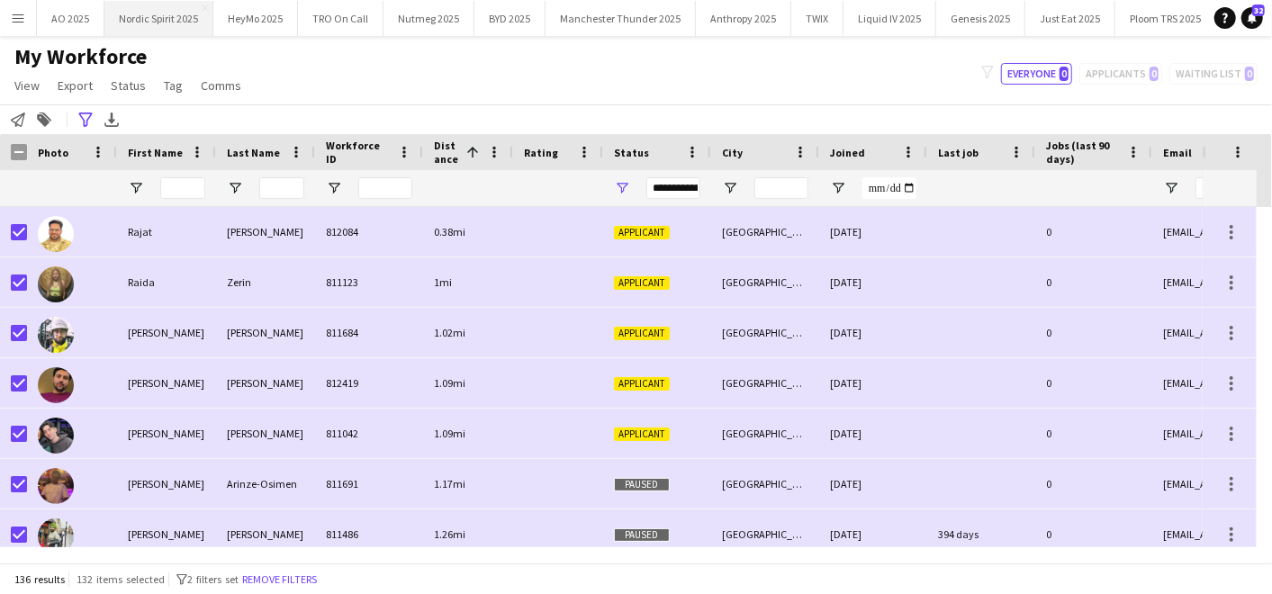
click at [140, 4] on button "Nordic Spirit 2025 Close" at bounding box center [158, 18] width 109 height 35
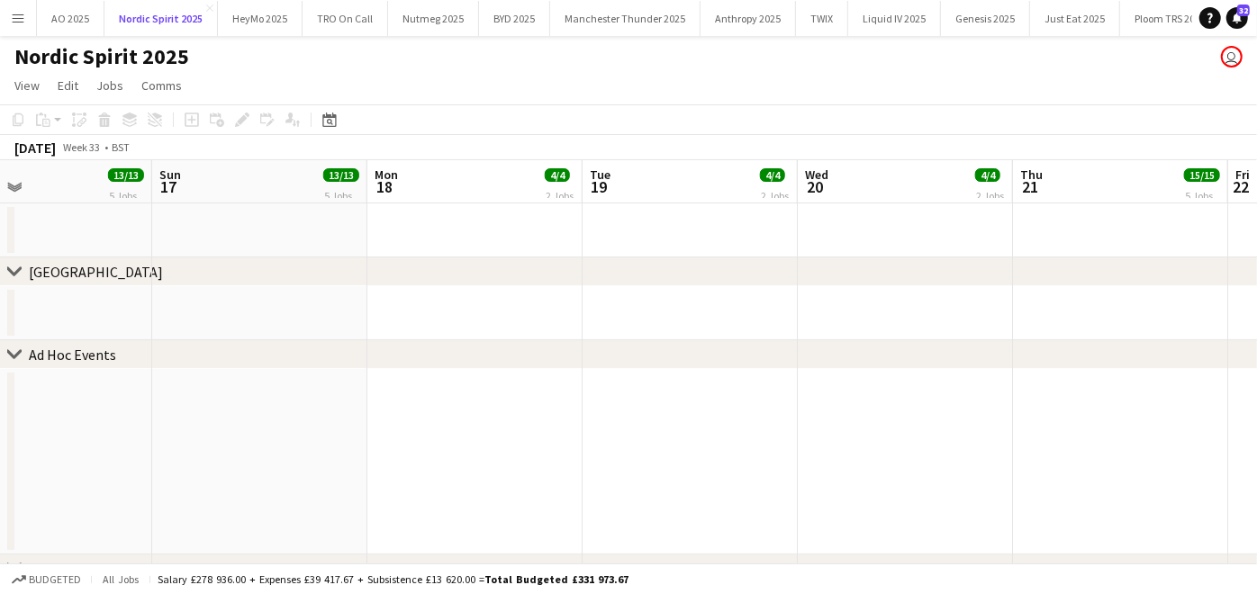
scroll to position [0, 493]
click at [23, 18] on app-icon "Menu" at bounding box center [18, 18] width 14 height 14
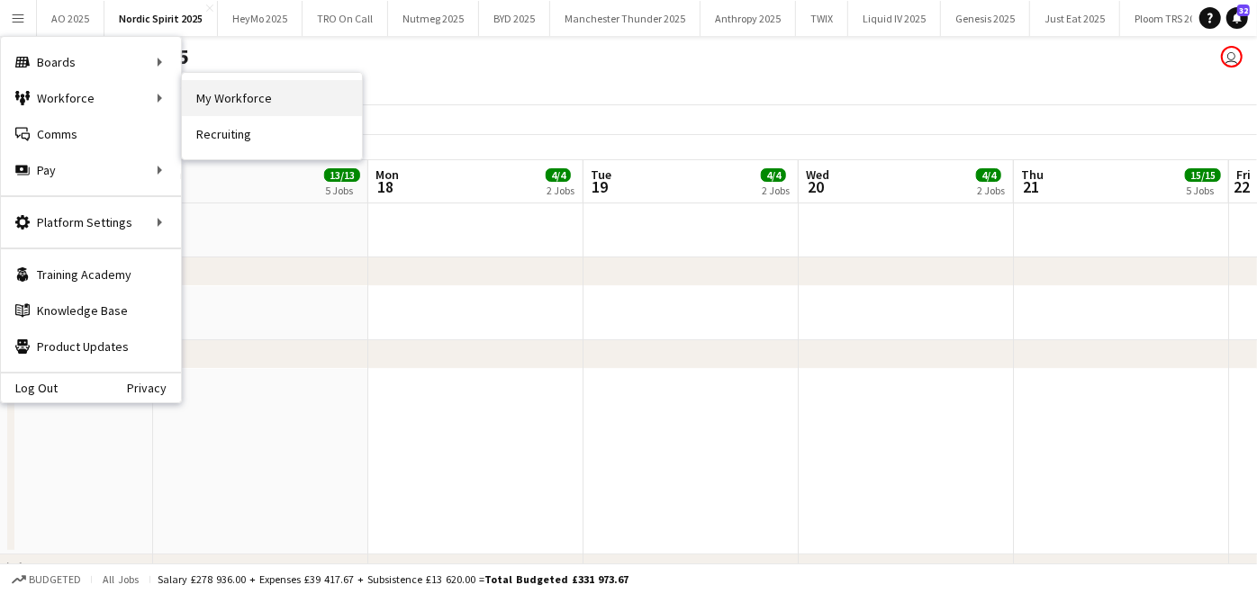
click at [228, 93] on link "My Workforce" at bounding box center [272, 98] width 180 height 36
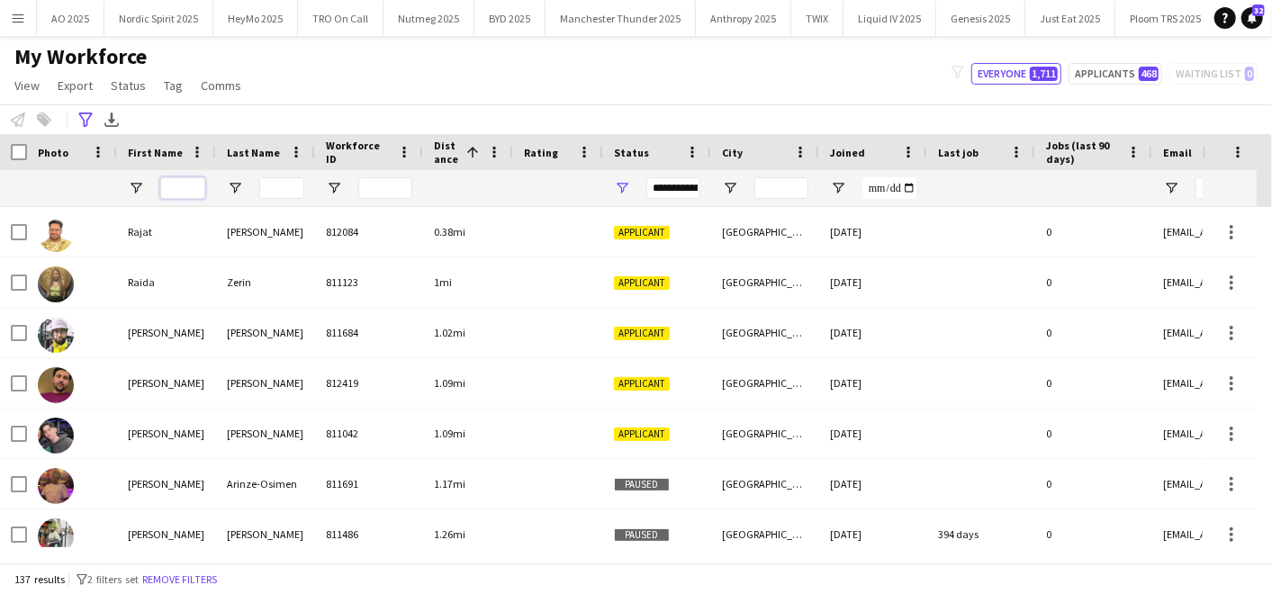
click at [175, 181] on input "First Name Filter Input" at bounding box center [182, 188] width 45 height 22
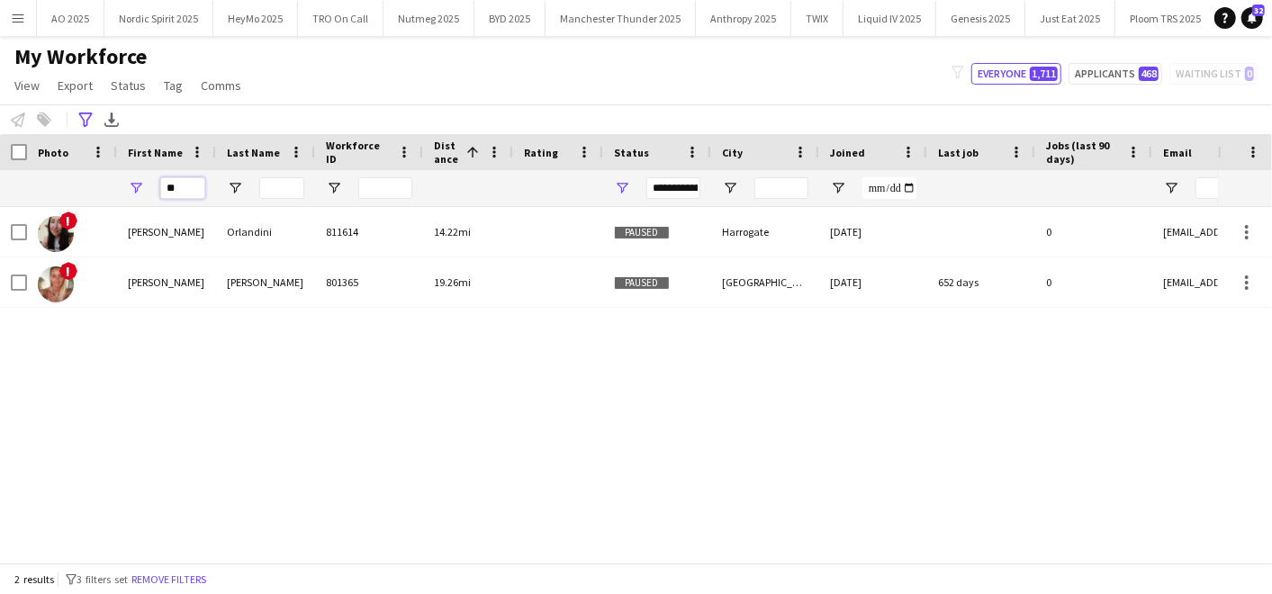
type input "*"
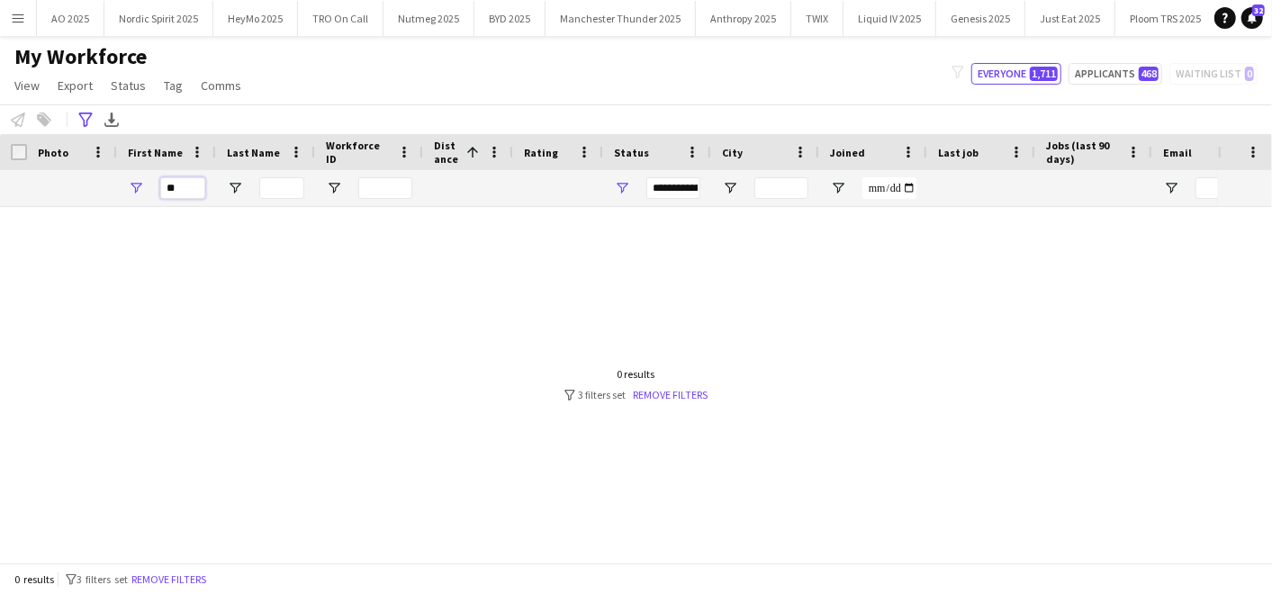
type input "*"
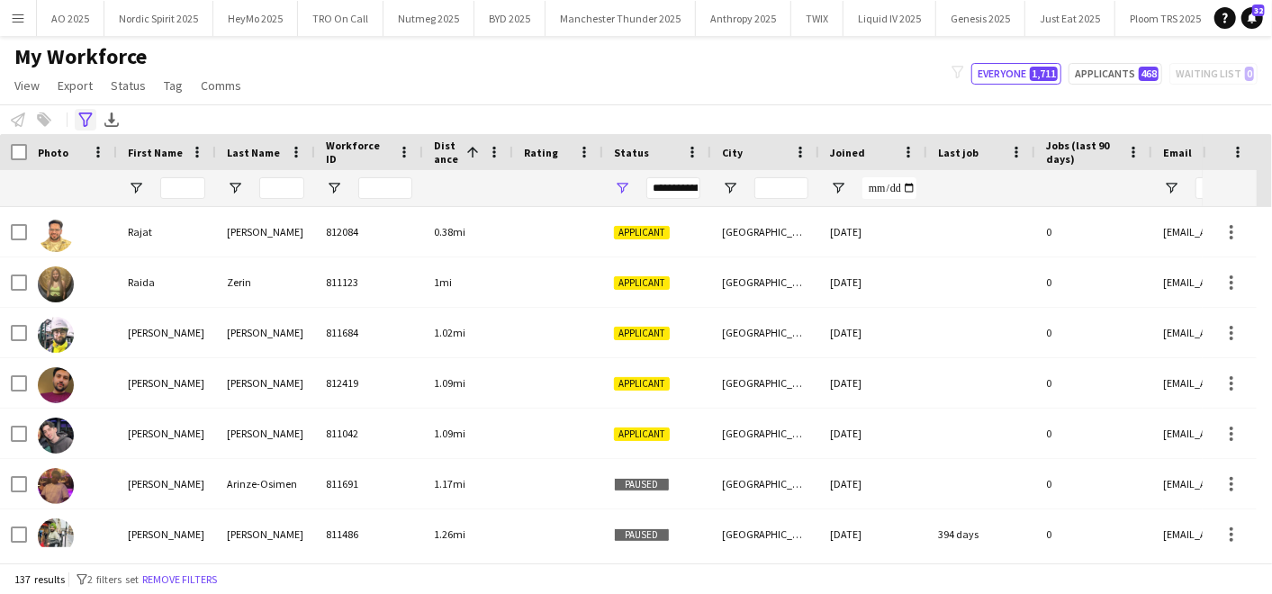
click at [82, 113] on icon at bounding box center [85, 120] width 14 height 14
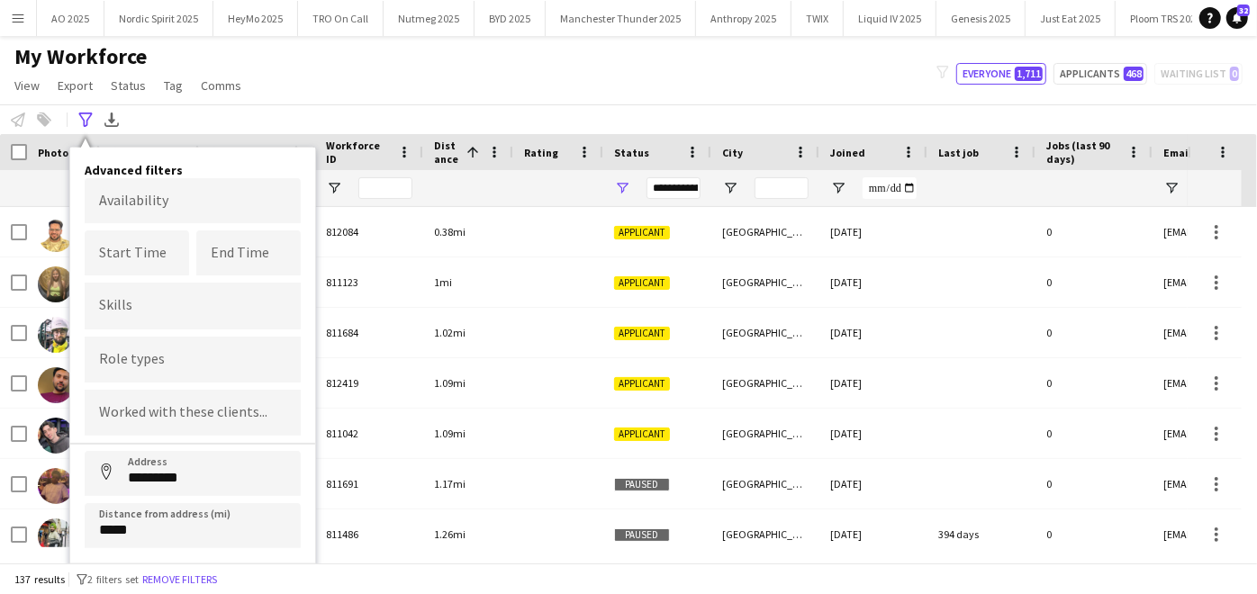
scroll to position [29, 0]
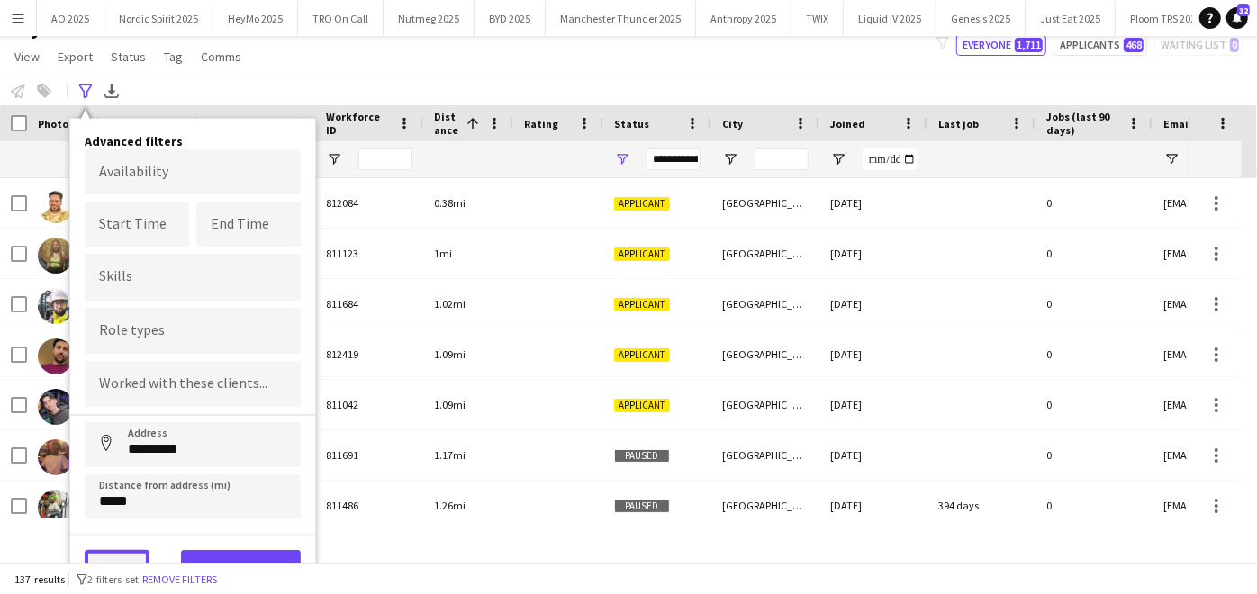
click at [122, 550] on button "Clear" at bounding box center [117, 568] width 65 height 36
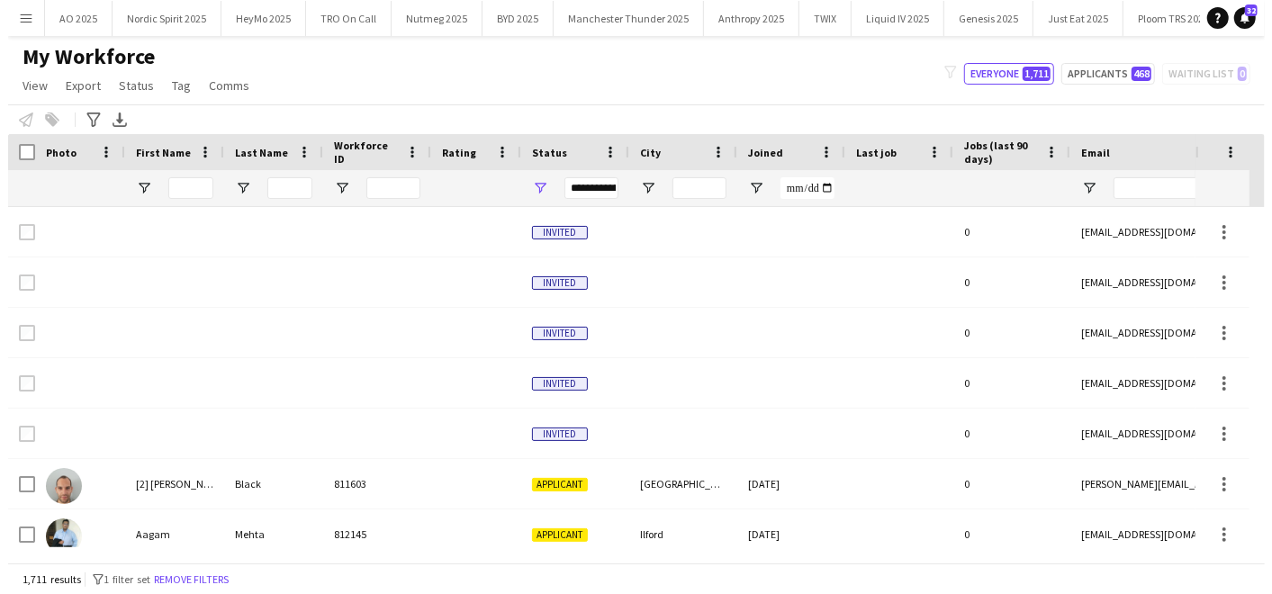
scroll to position [0, 0]
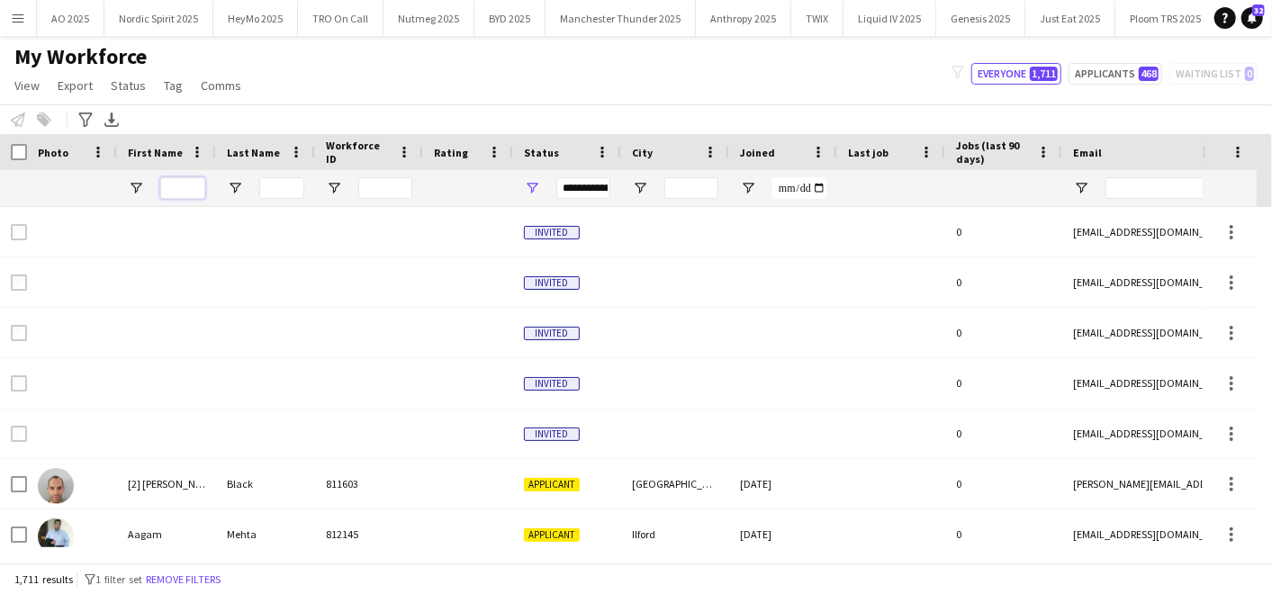
click at [182, 193] on input "First Name Filter Input" at bounding box center [182, 188] width 45 height 22
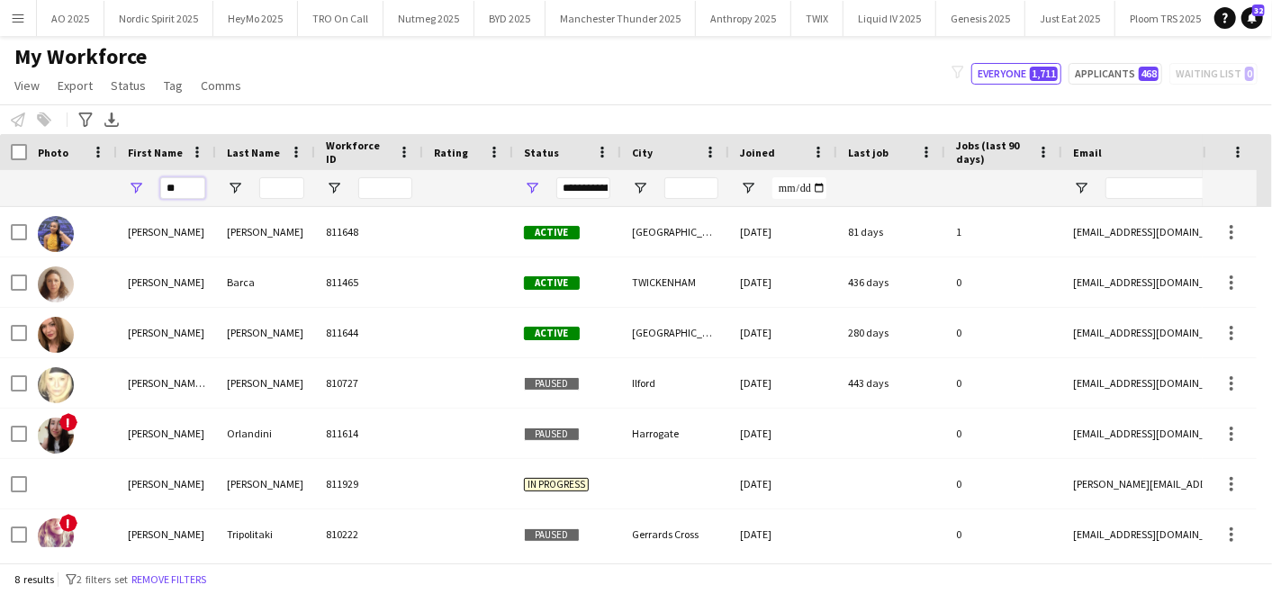
type input "*"
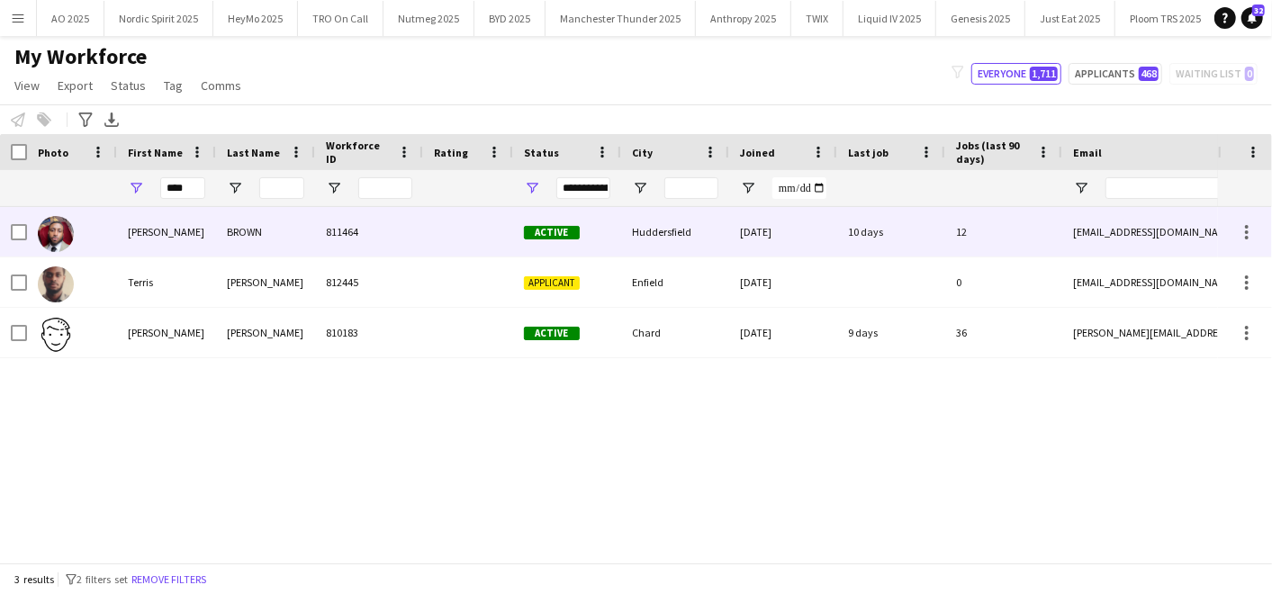
click at [125, 236] on div "[PERSON_NAME]" at bounding box center [166, 232] width 99 height 50
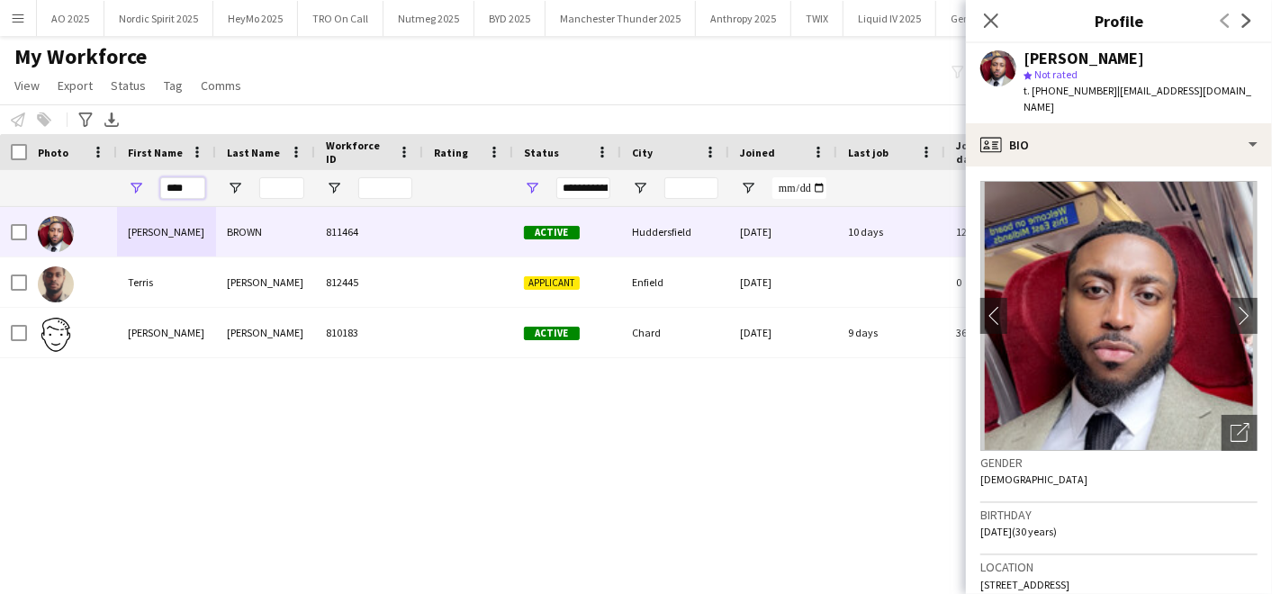
drag, startPoint x: 195, startPoint y: 184, endPoint x: 124, endPoint y: 165, distance: 73.6
click at [124, 165] on div "Workforce Details Photo First Name" at bounding box center [976, 170] width 1952 height 73
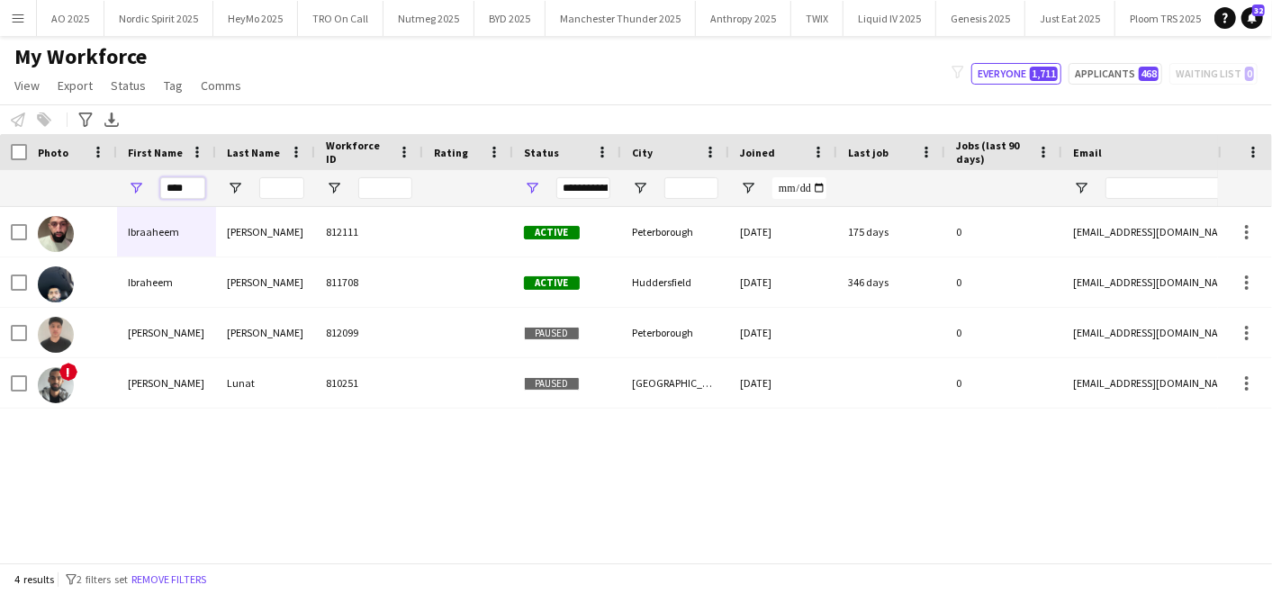
type input "****"
click at [115, 442] on div "[PERSON_NAME] 812111 Active [GEOGRAPHIC_DATA] [DATE] 175 days 0 [EMAIL_ADDRESS]…" at bounding box center [609, 377] width 1218 height 340
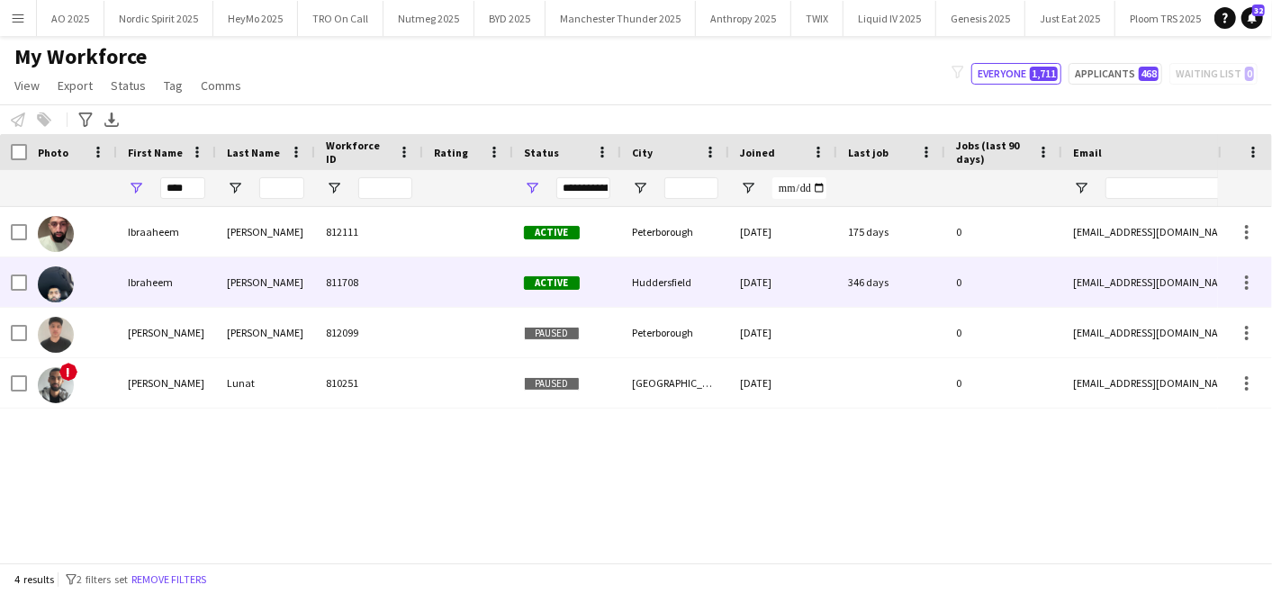
click at [139, 276] on div "Ibraheem" at bounding box center [166, 283] width 99 height 50
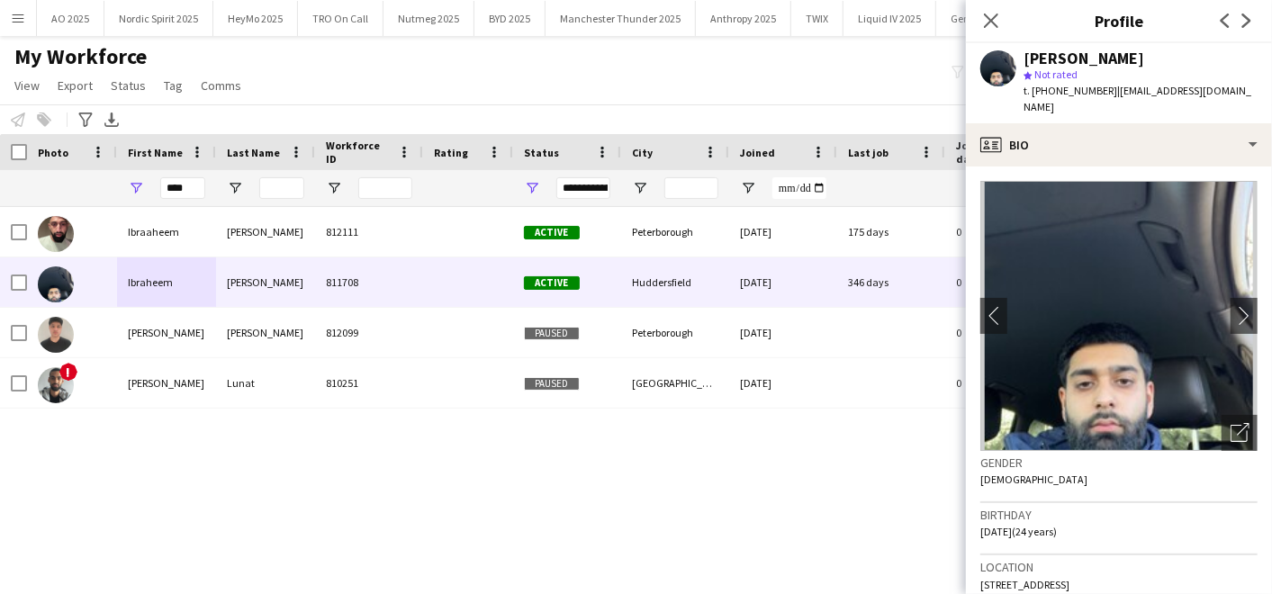
drag, startPoint x: 205, startPoint y: 186, endPoint x: 139, endPoint y: 176, distance: 67.4
click at [139, 176] on div "****" at bounding box center [166, 188] width 99 height 36
drag, startPoint x: 187, startPoint y: 190, endPoint x: 128, endPoint y: 172, distance: 62.1
click at [128, 172] on div "****" at bounding box center [166, 188] width 99 height 36
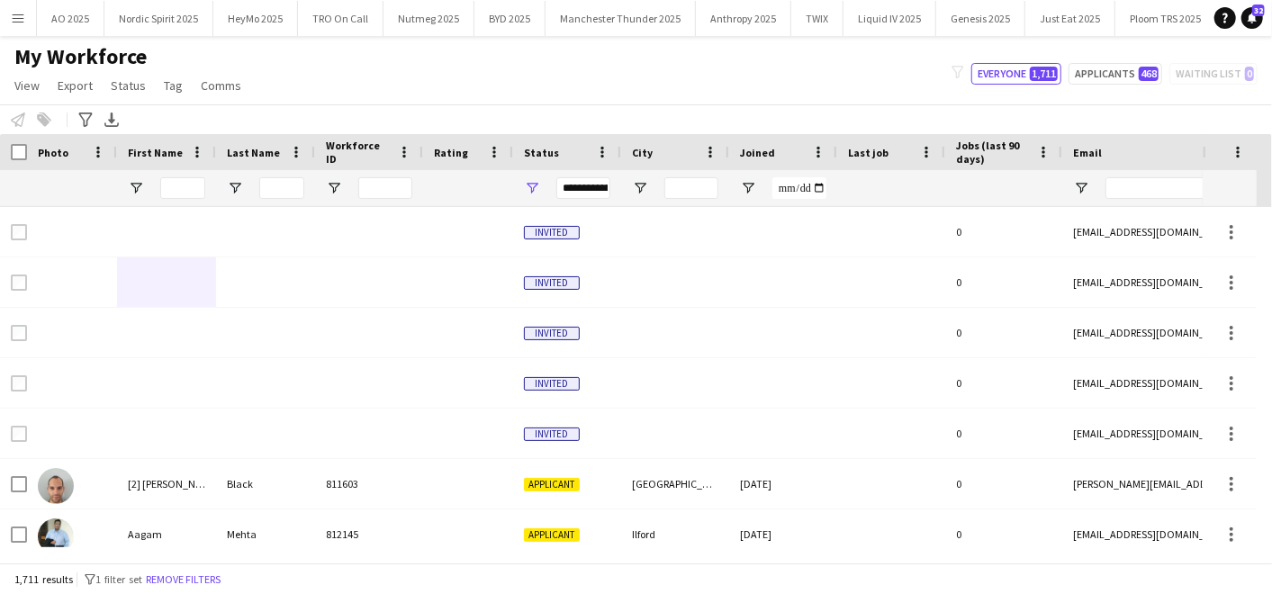
click at [28, 13] on button "Menu" at bounding box center [18, 18] width 36 height 36
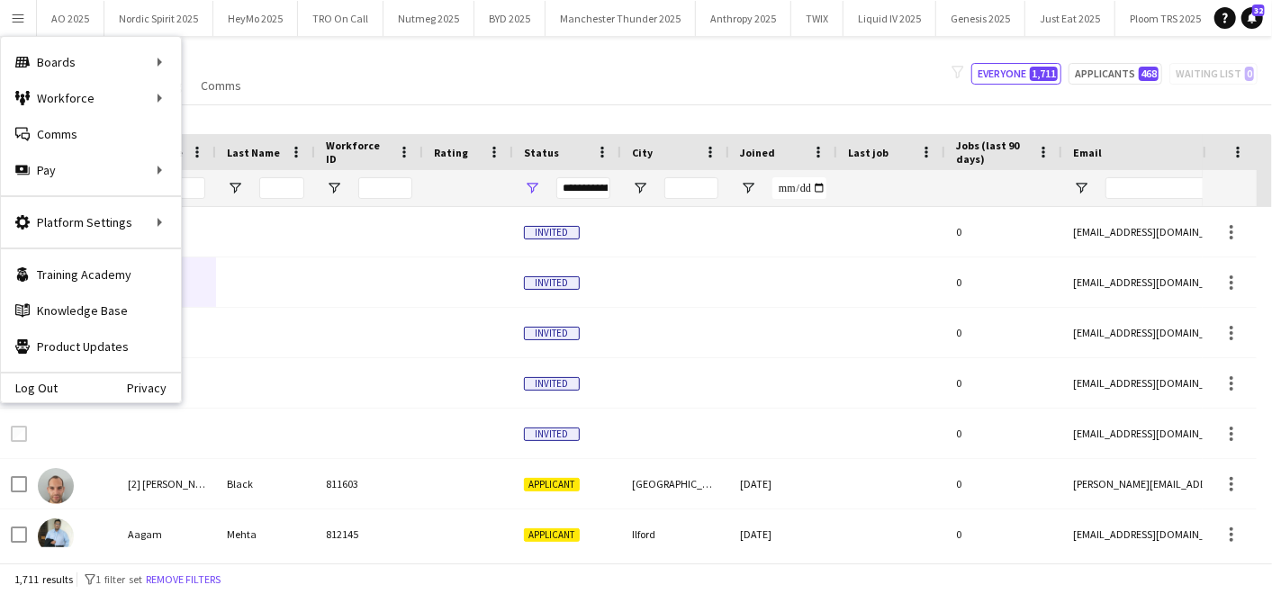
click at [534, 56] on div "My Workforce View Views Default view Compliance Log New view Update view Delete…" at bounding box center [636, 73] width 1272 height 61
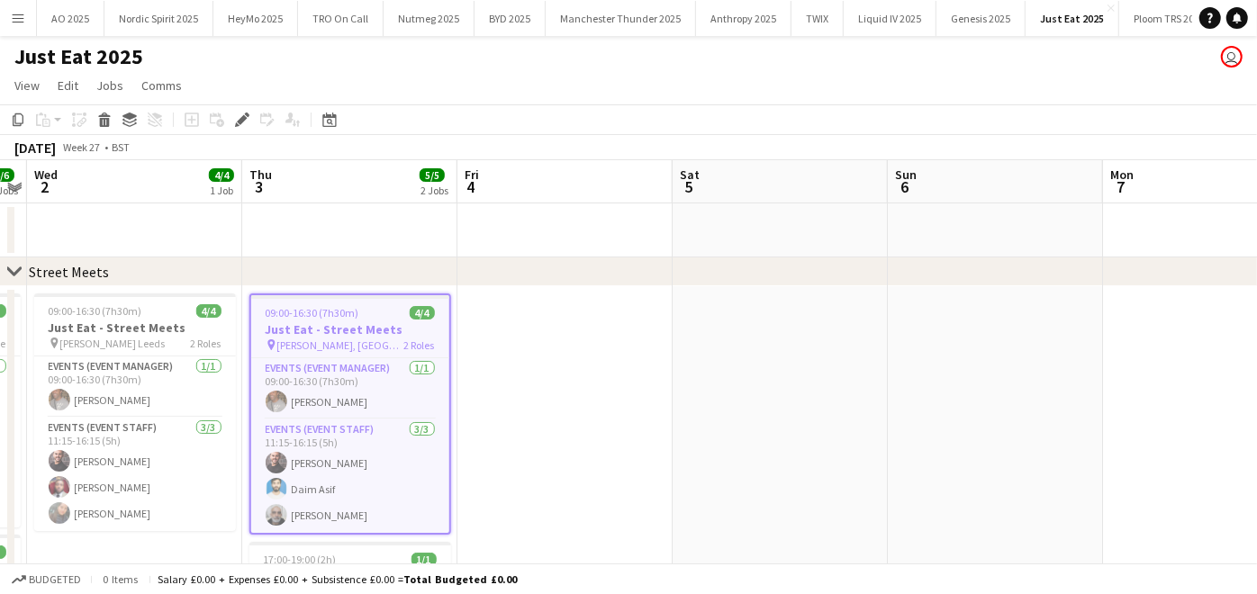
click at [615, 380] on app-date-cell at bounding box center [564, 501] width 215 height 431
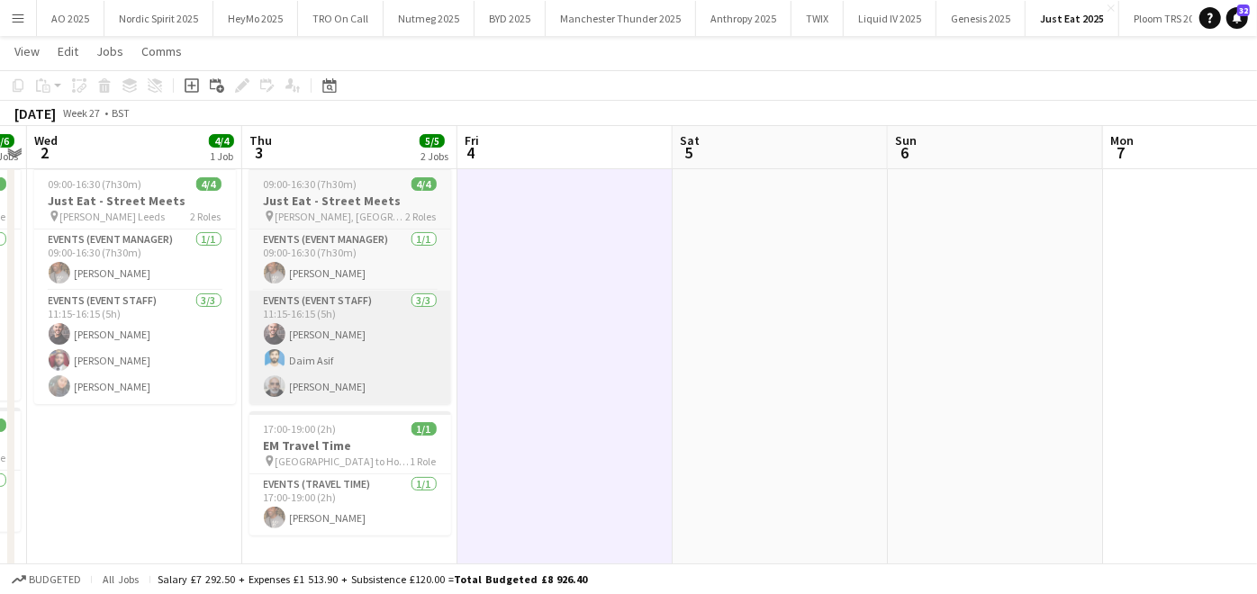
scroll to position [123, 0]
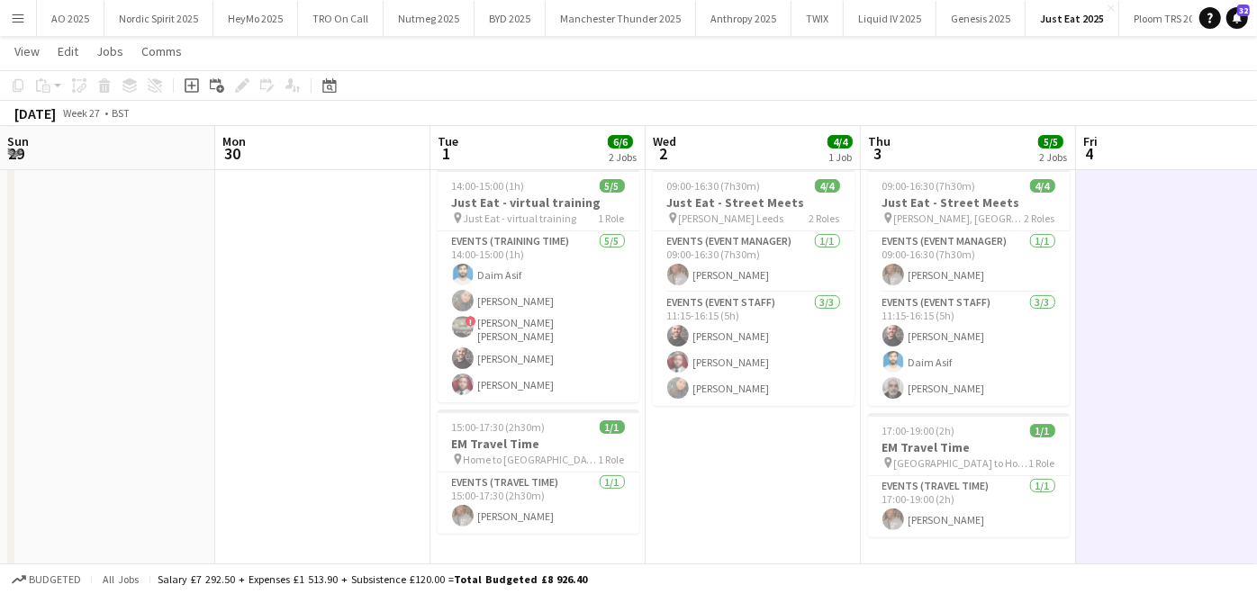
scroll to position [0, 619]
